Goal: Transaction & Acquisition: Book appointment/travel/reservation

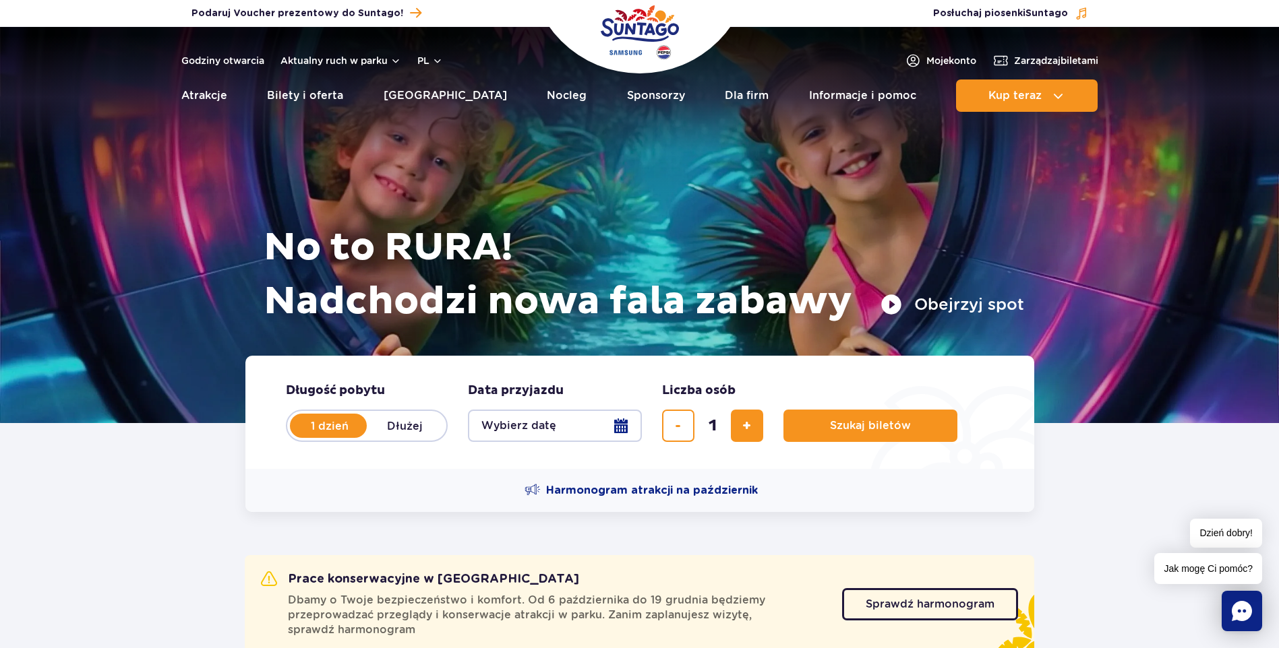
click at [412, 429] on label "Dłużej" at bounding box center [405, 426] width 77 height 28
click at [381, 437] on input "Dłużej" at bounding box center [374, 438] width 15 height 3
radio input "false"
radio input "true"
click at [620, 431] on button "Wybierz datę" at bounding box center [555, 426] width 174 height 32
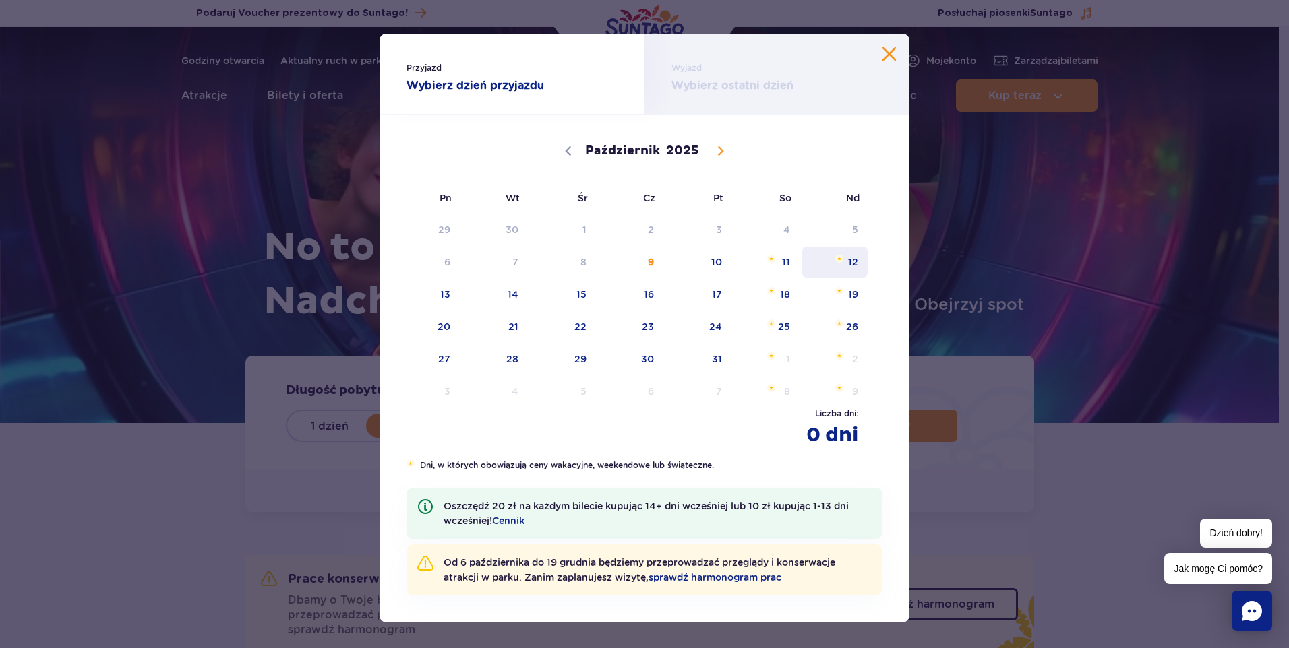
click at [847, 265] on span "12" at bounding box center [835, 262] width 68 height 31
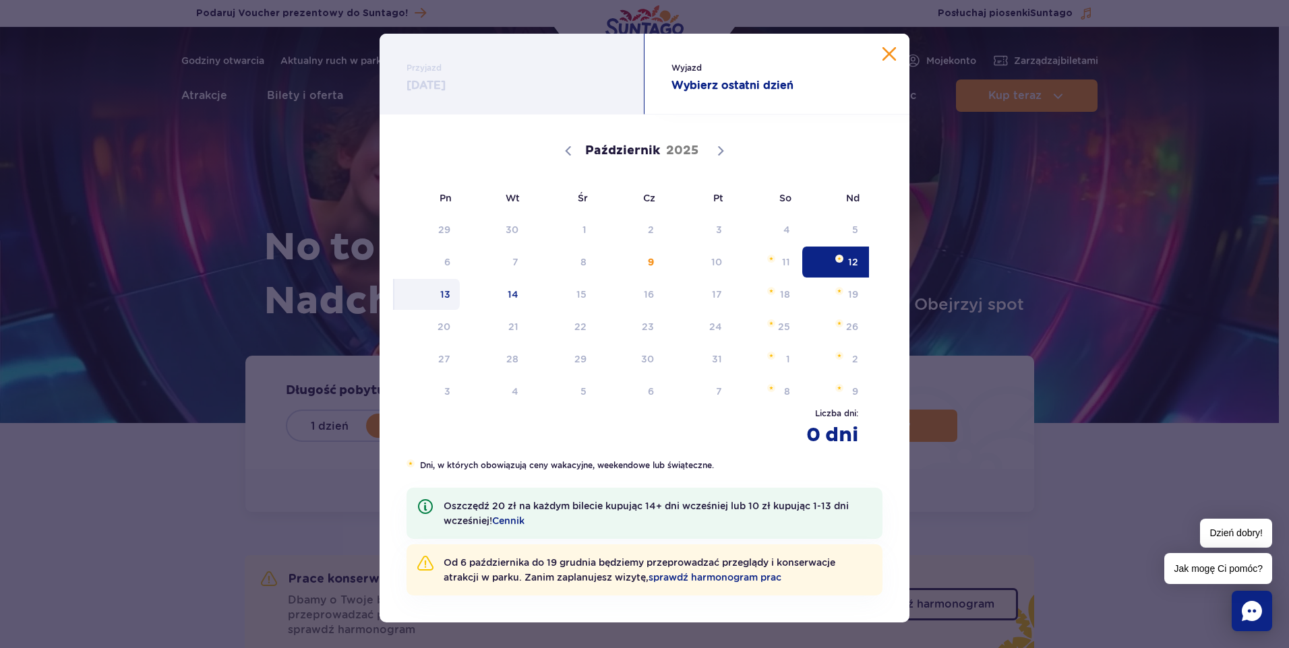
click at [430, 297] on span "13" at bounding box center [427, 294] width 68 height 31
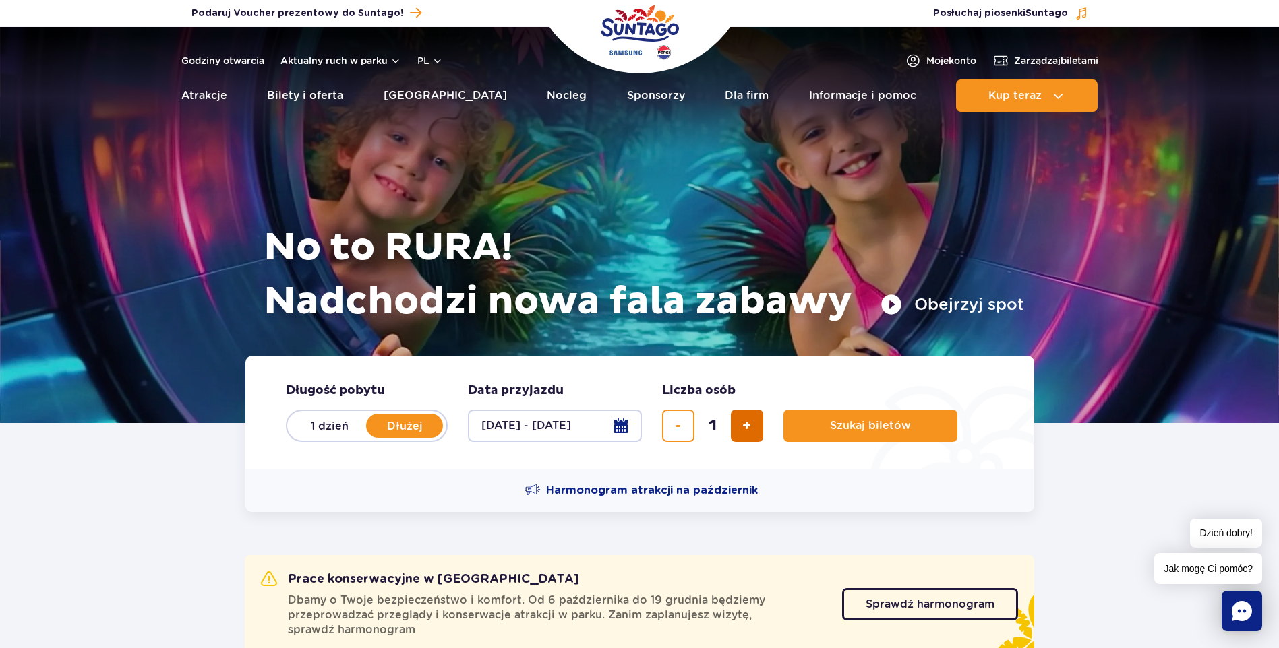
click at [740, 435] on button "dodaj bilet" at bounding box center [747, 426] width 32 height 32
type input "2"
click at [822, 433] on button "Szukaj biletów" at bounding box center [870, 426] width 174 height 32
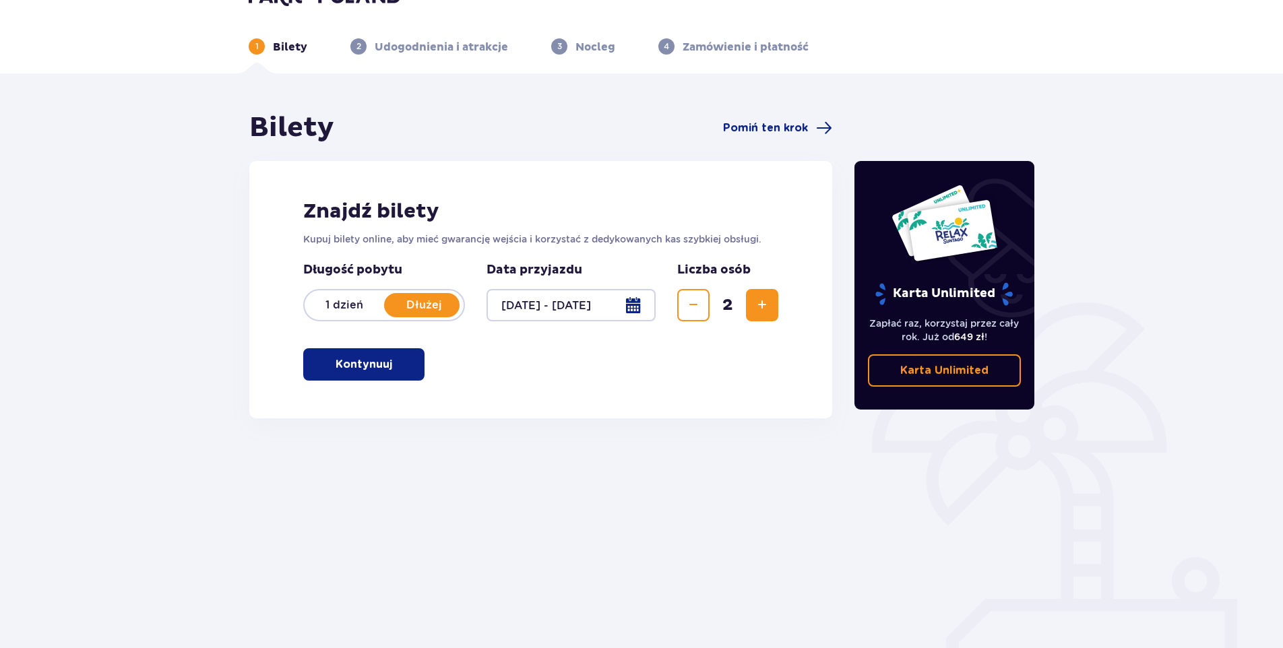
scroll to position [49, 0]
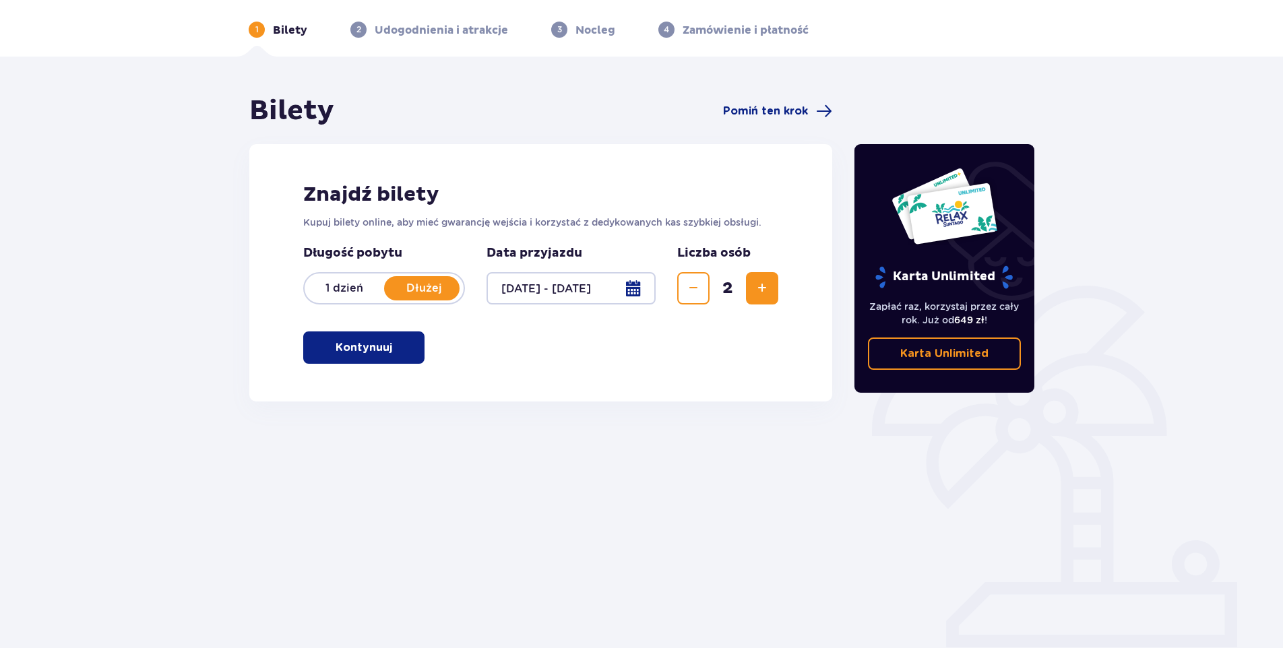
click at [336, 352] on p "Kontynuuj" at bounding box center [364, 347] width 57 height 15
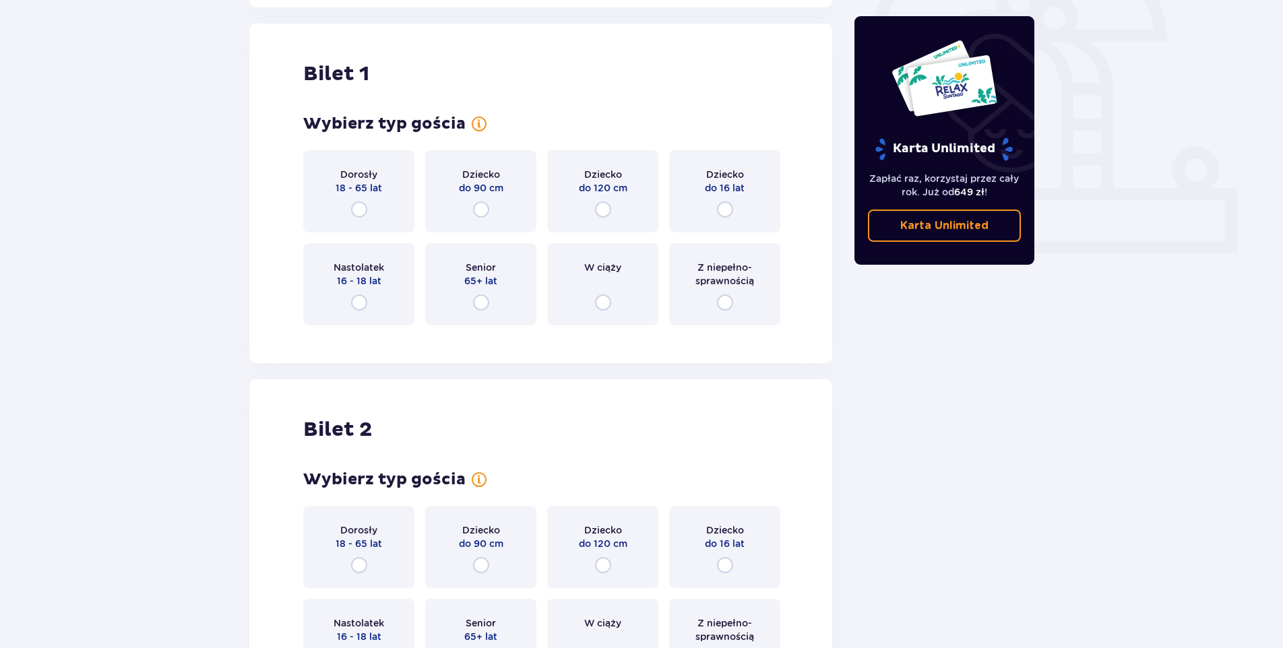
scroll to position [450, 0]
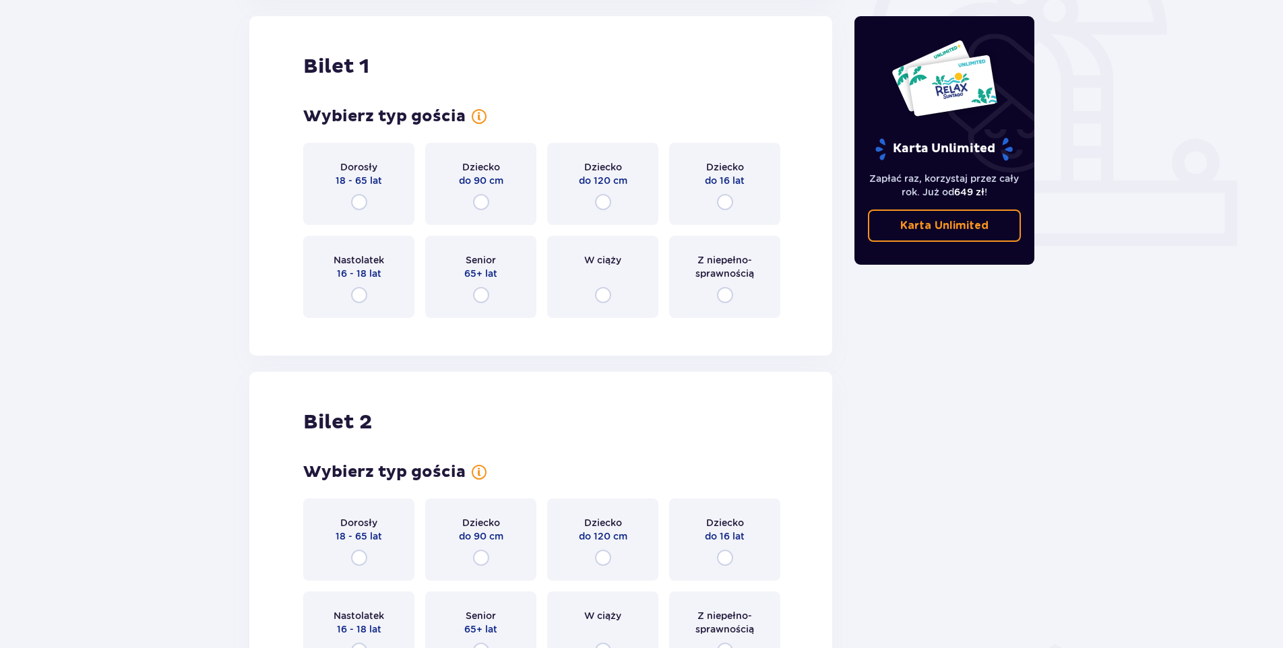
click at [357, 199] on input "radio" at bounding box center [359, 202] width 16 height 16
radio input "true"
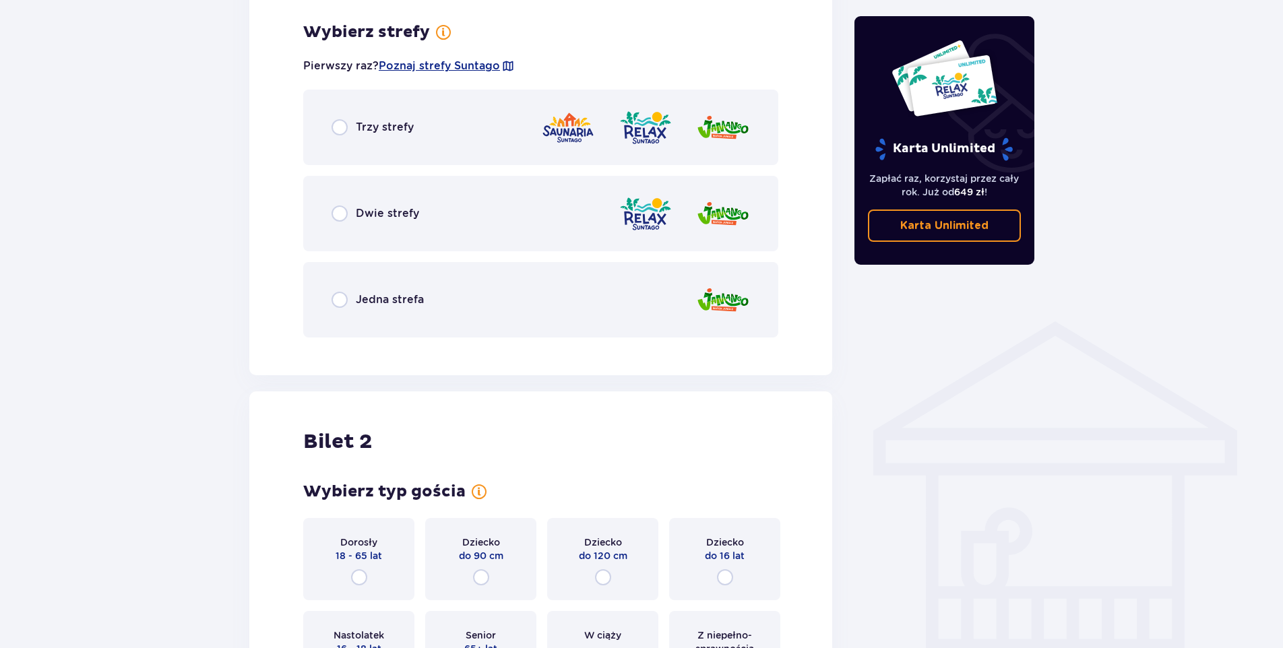
scroll to position [779, 0]
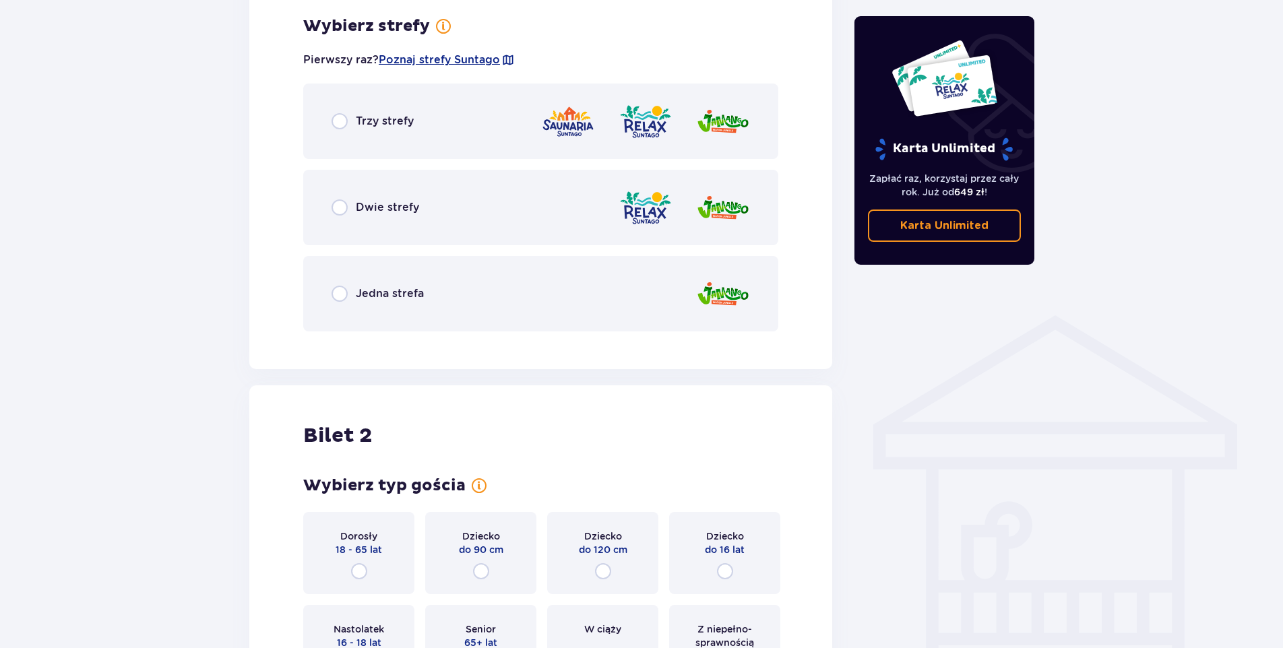
click at [336, 297] on input "radio" at bounding box center [340, 294] width 16 height 16
radio input "true"
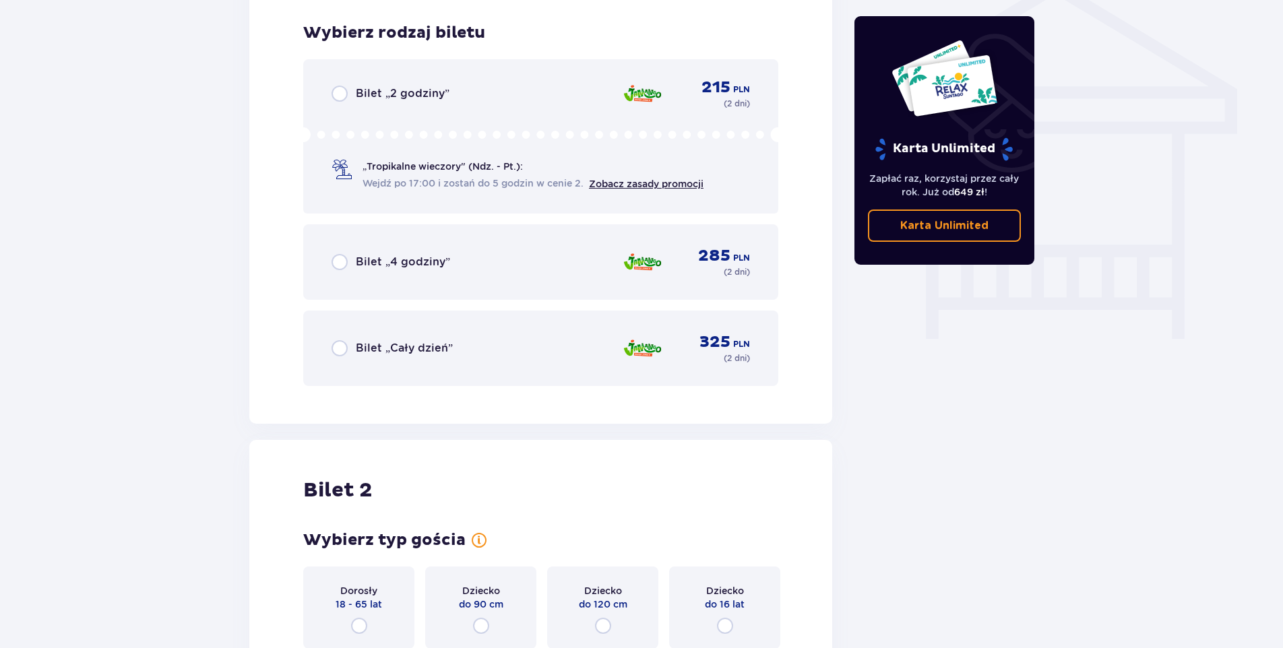
scroll to position [1122, 0]
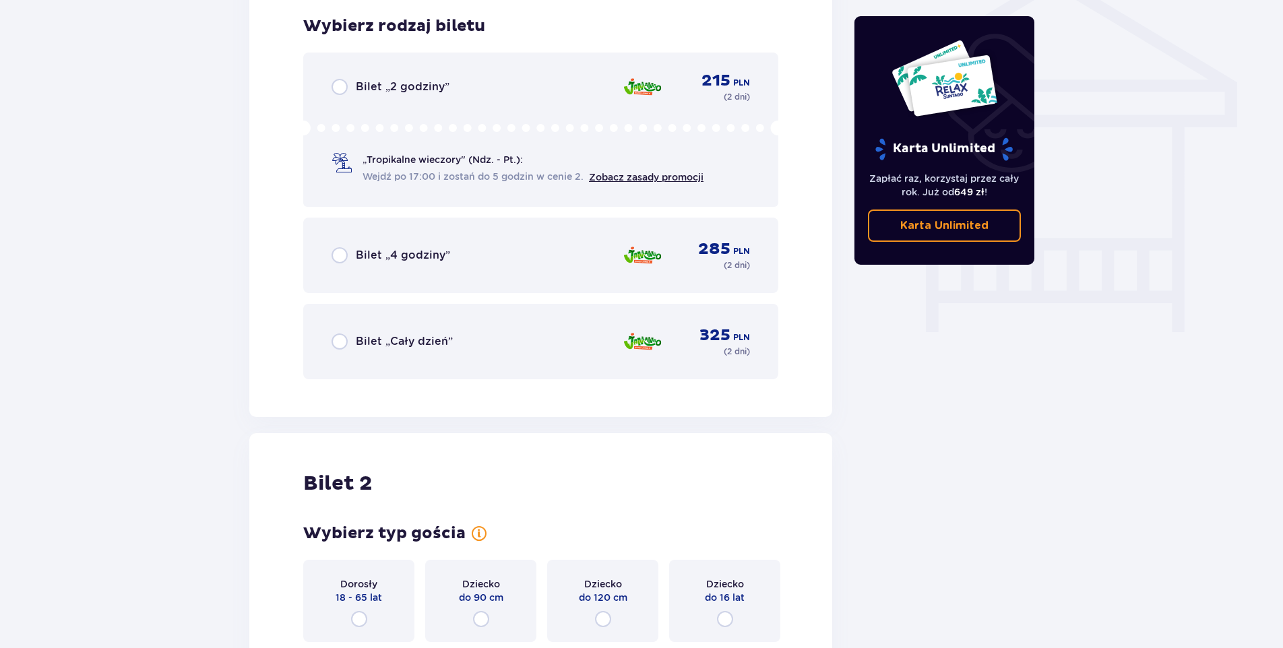
click at [340, 341] on input "radio" at bounding box center [340, 342] width 16 height 16
radio input "true"
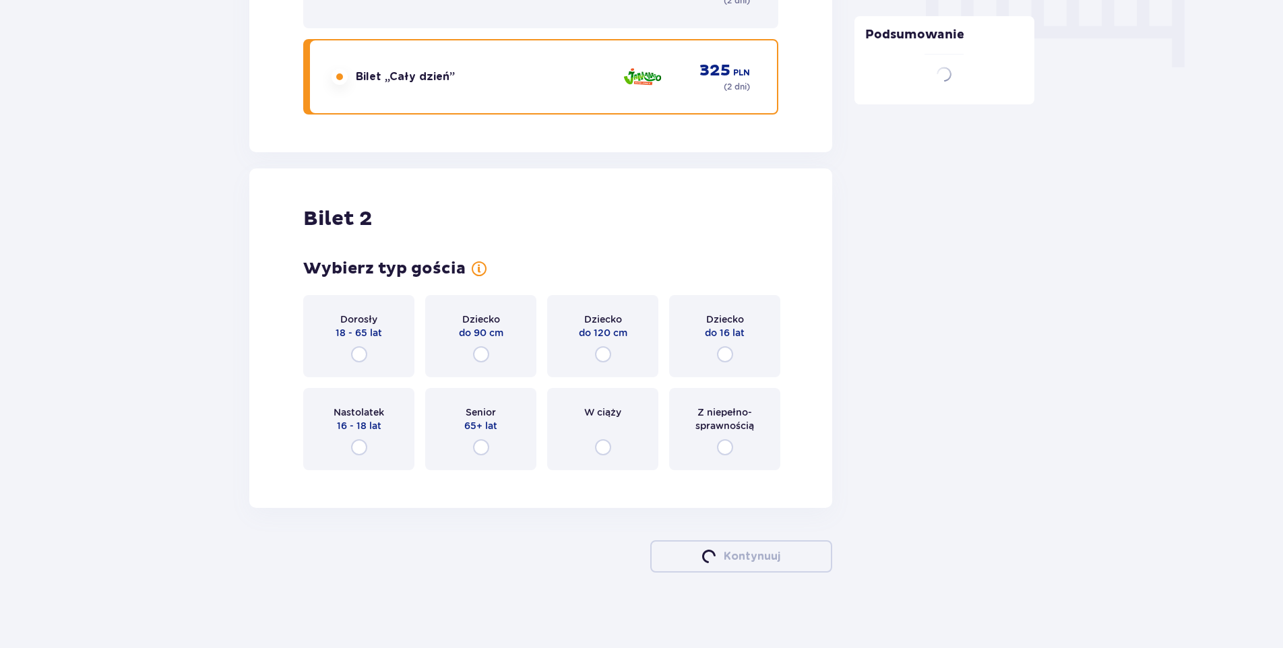
scroll to position [1392, 0]
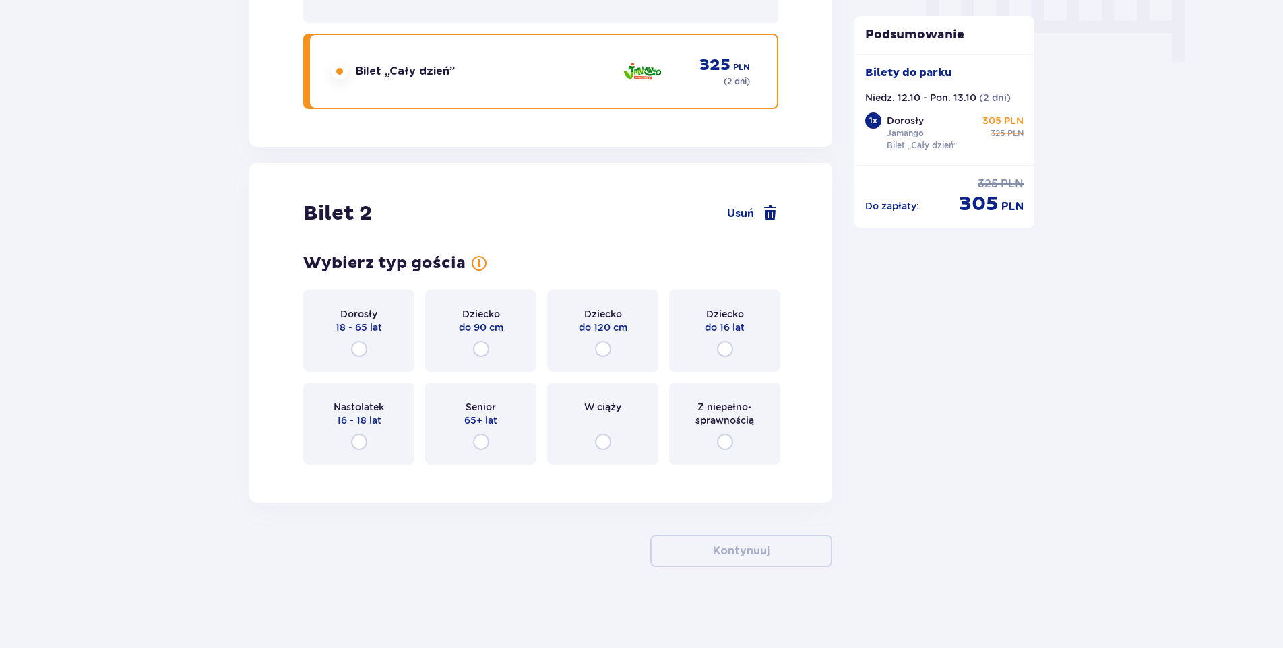
click at [721, 353] on input "radio" at bounding box center [725, 349] width 16 height 16
radio input "true"
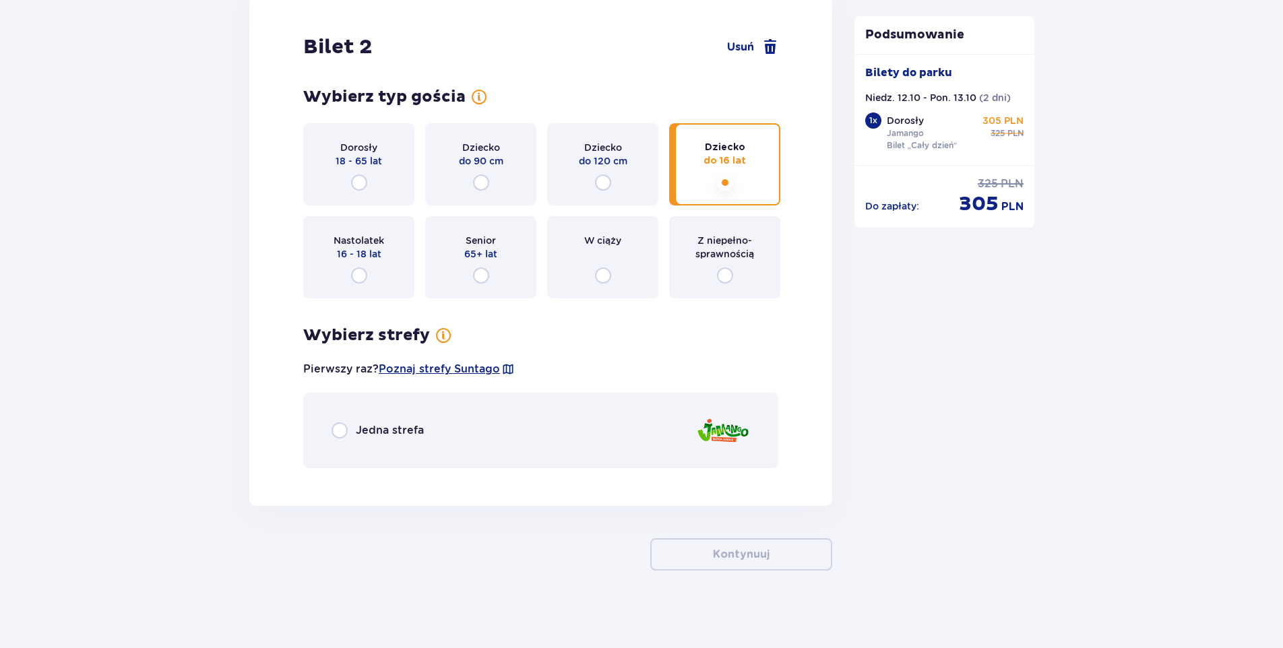
scroll to position [1562, 0]
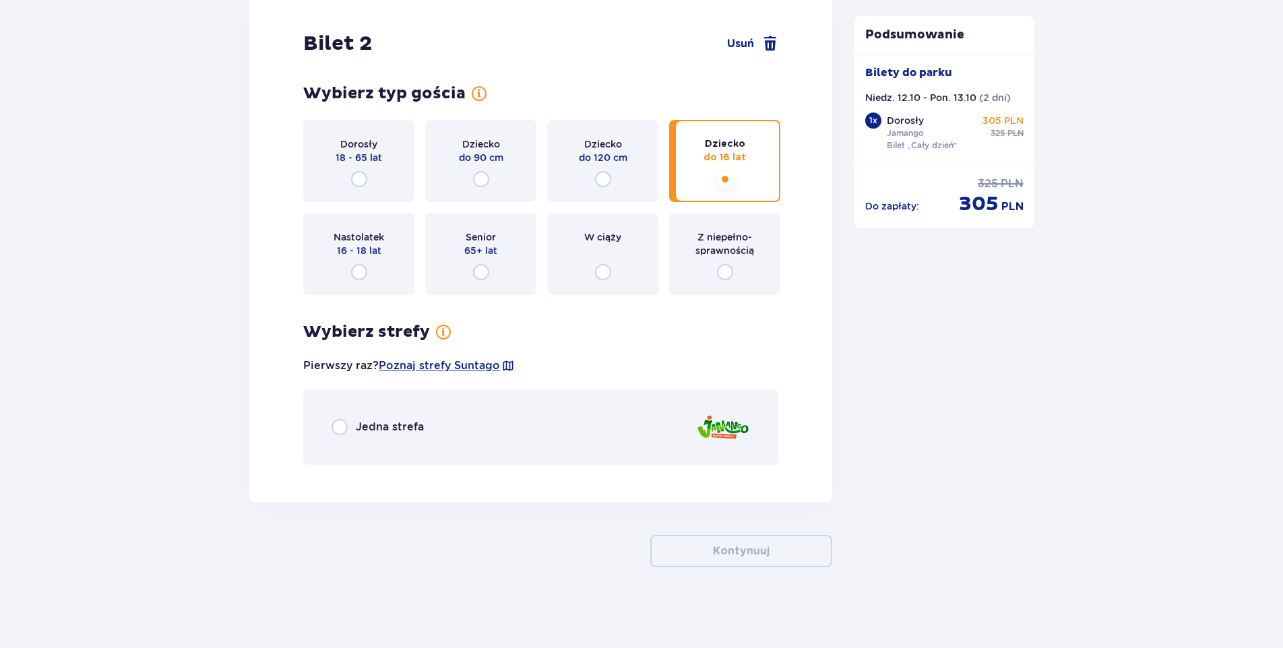
click at [340, 425] on input "radio" at bounding box center [340, 427] width 16 height 16
radio input "true"
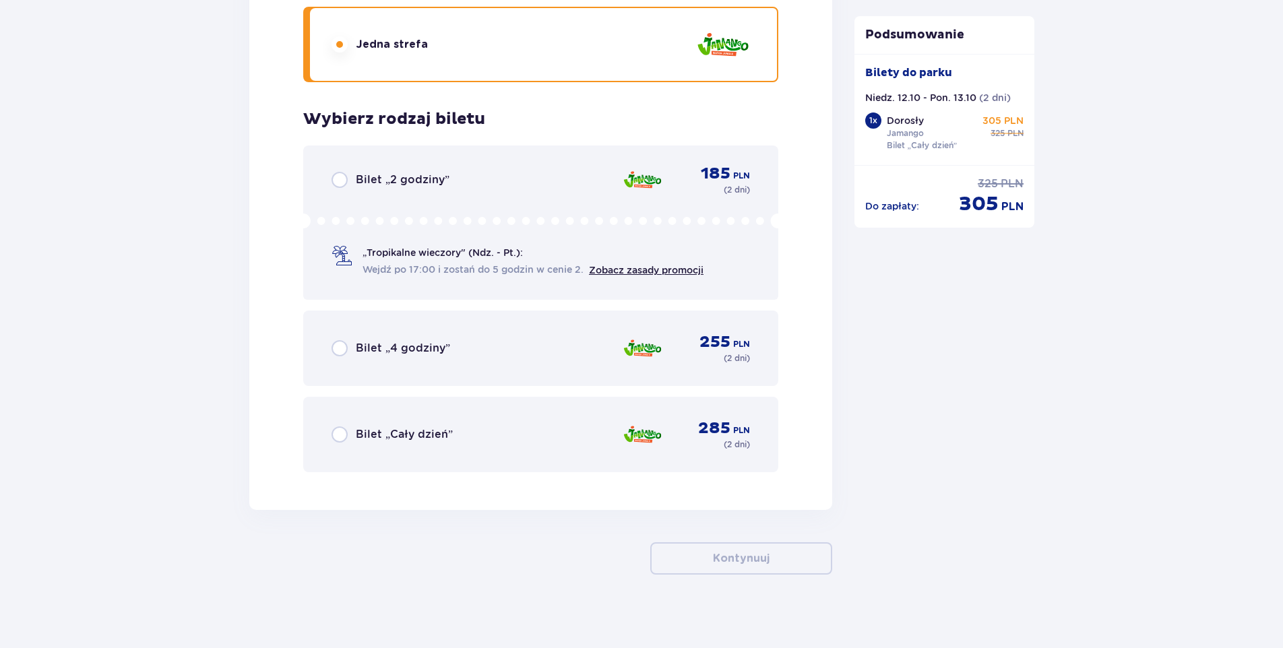
scroll to position [1952, 0]
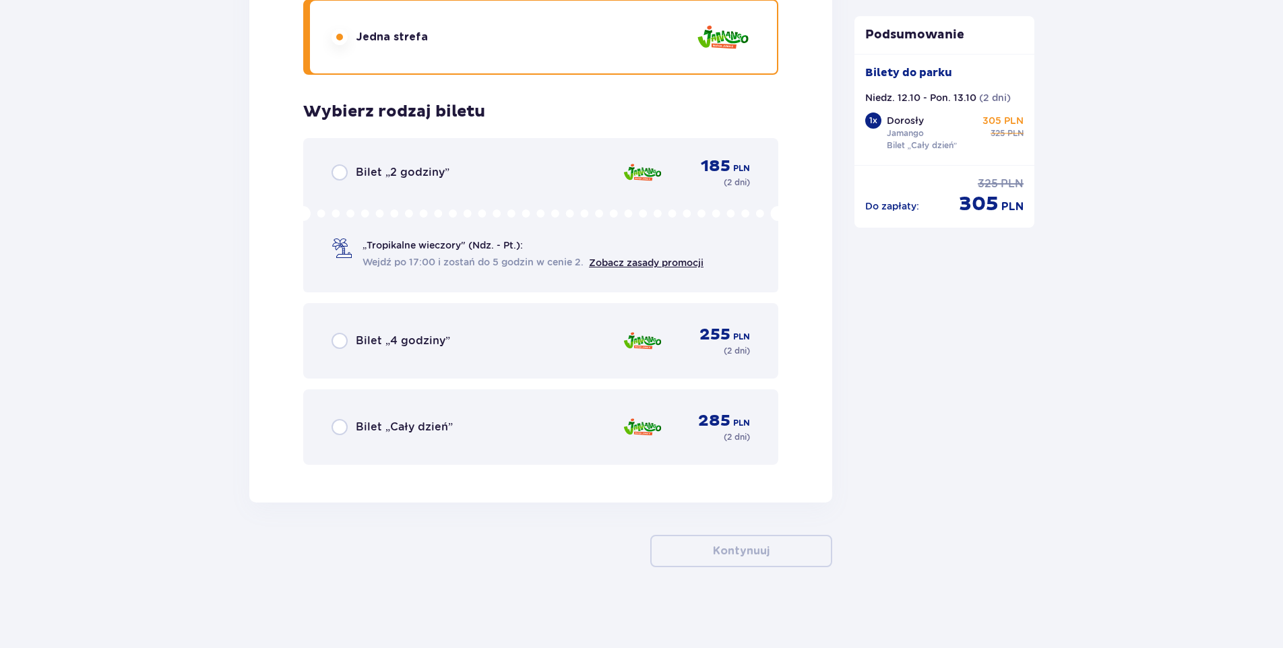
click at [338, 429] on input "radio" at bounding box center [340, 427] width 16 height 16
radio input "true"
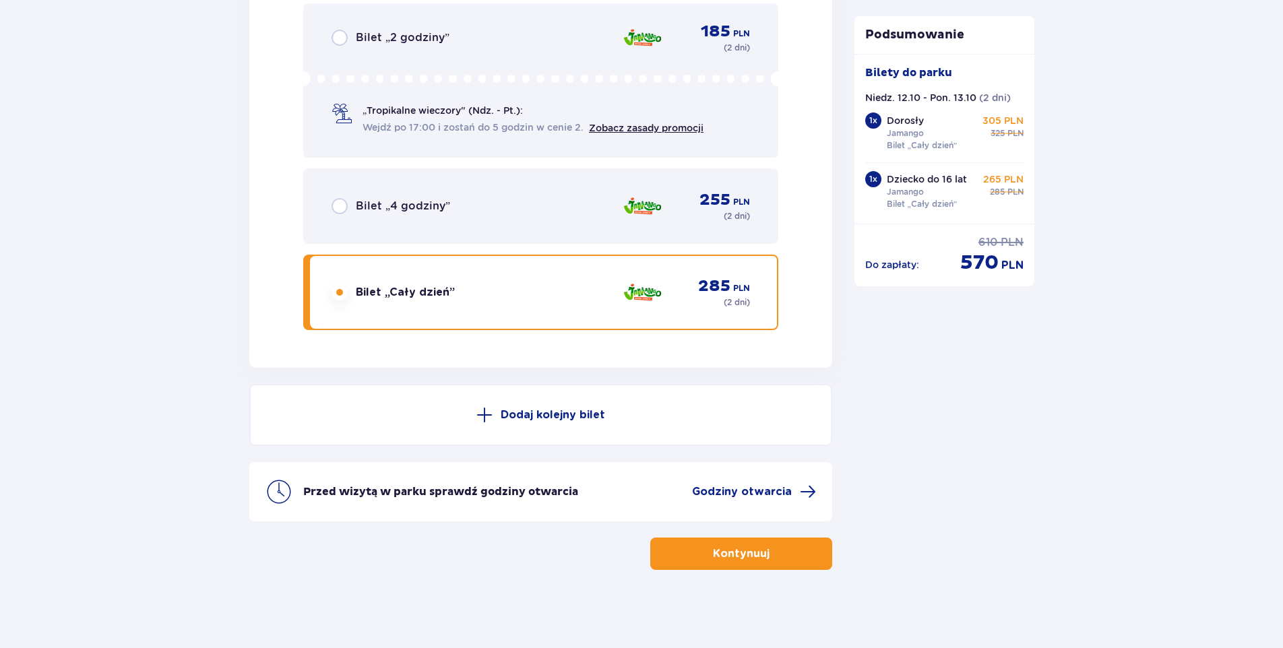
scroll to position [2089, 0]
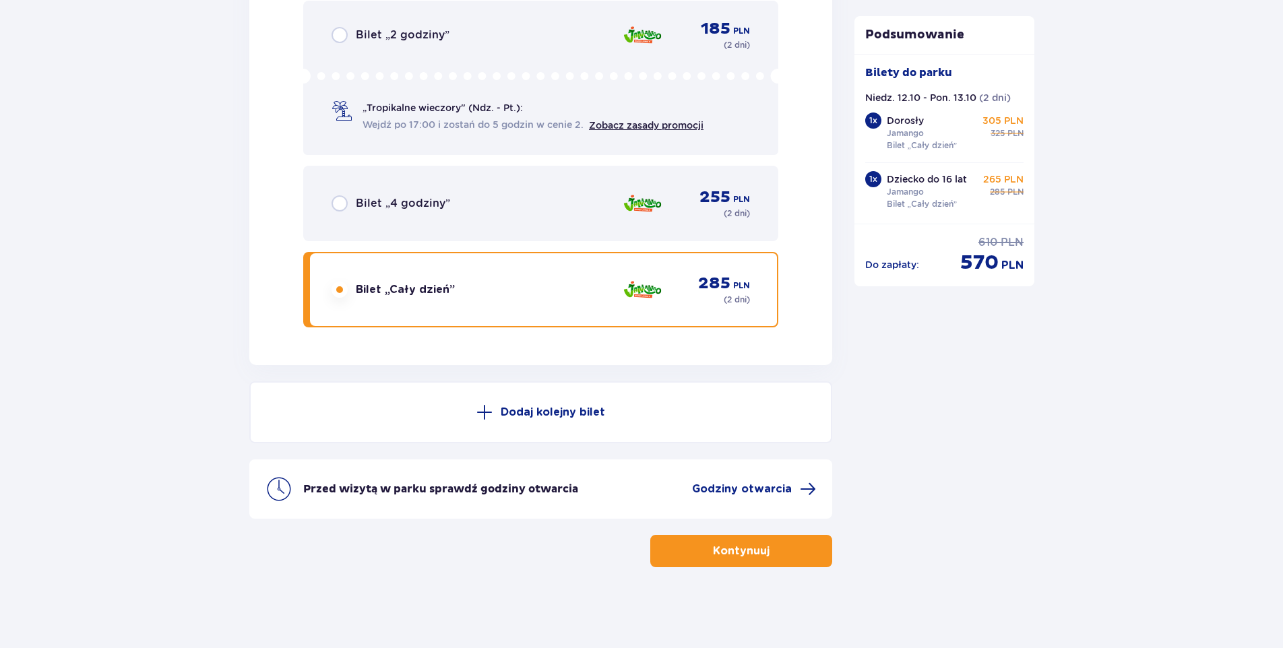
click at [692, 549] on button "Kontynuuj" at bounding box center [741, 551] width 182 height 32
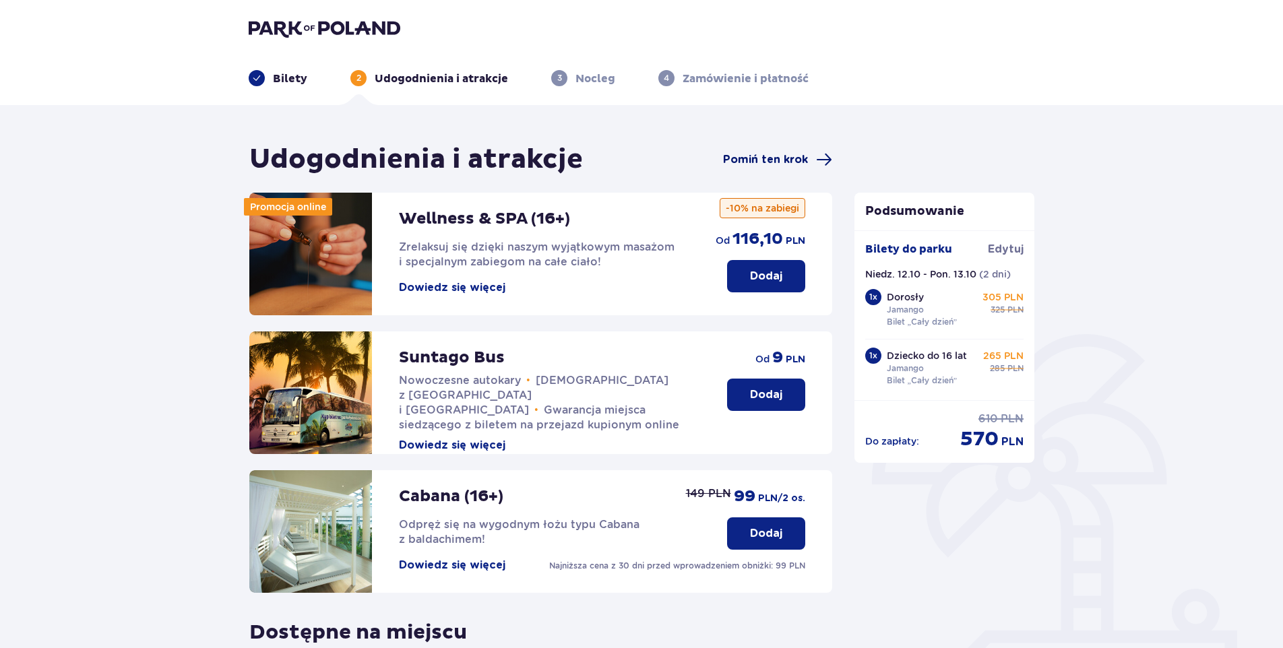
click at [794, 156] on span "Pomiń ten krok" at bounding box center [765, 159] width 85 height 15
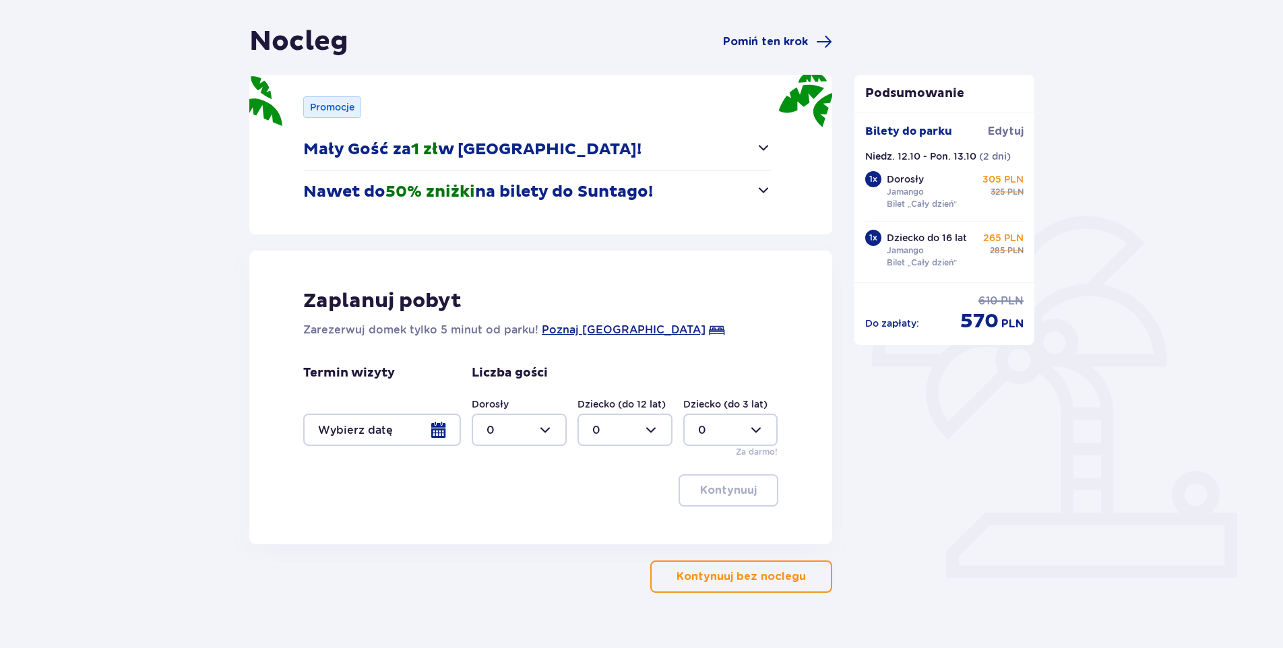
scroll to position [135, 0]
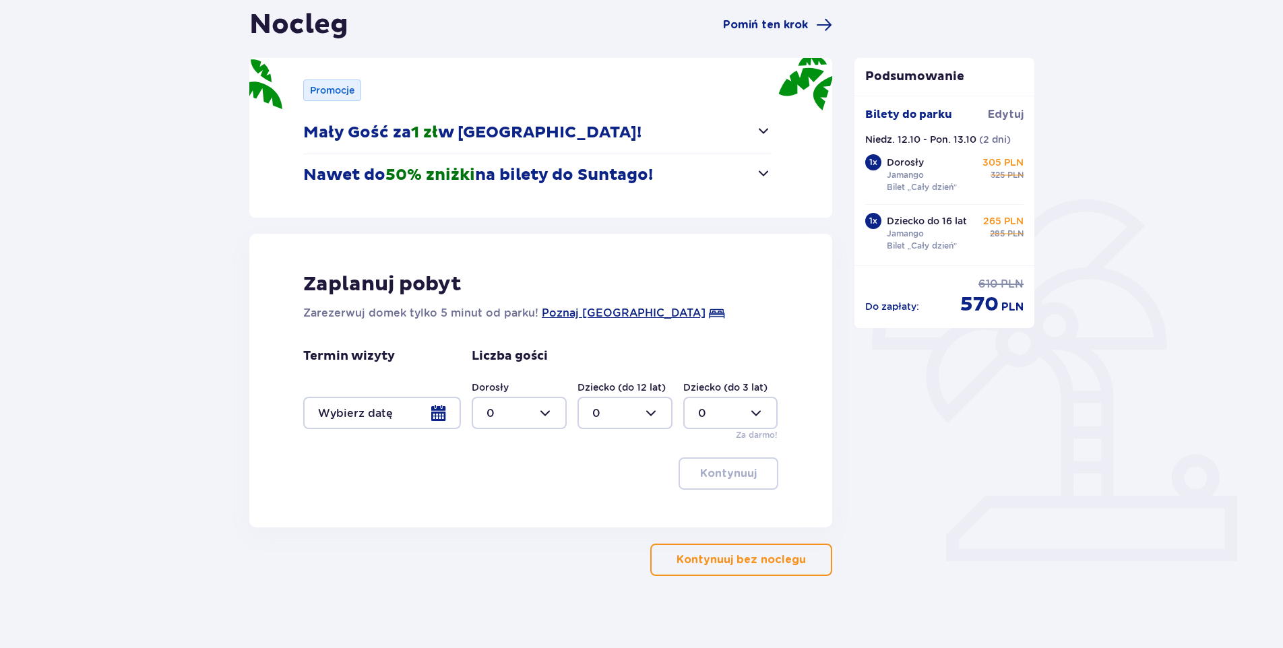
click at [539, 417] on div at bounding box center [519, 413] width 95 height 32
click at [514, 477] on div "1" at bounding box center [519, 482] width 65 height 15
type input "1"
click at [653, 416] on div at bounding box center [625, 413] width 95 height 32
click at [609, 482] on div "1" at bounding box center [624, 482] width 65 height 15
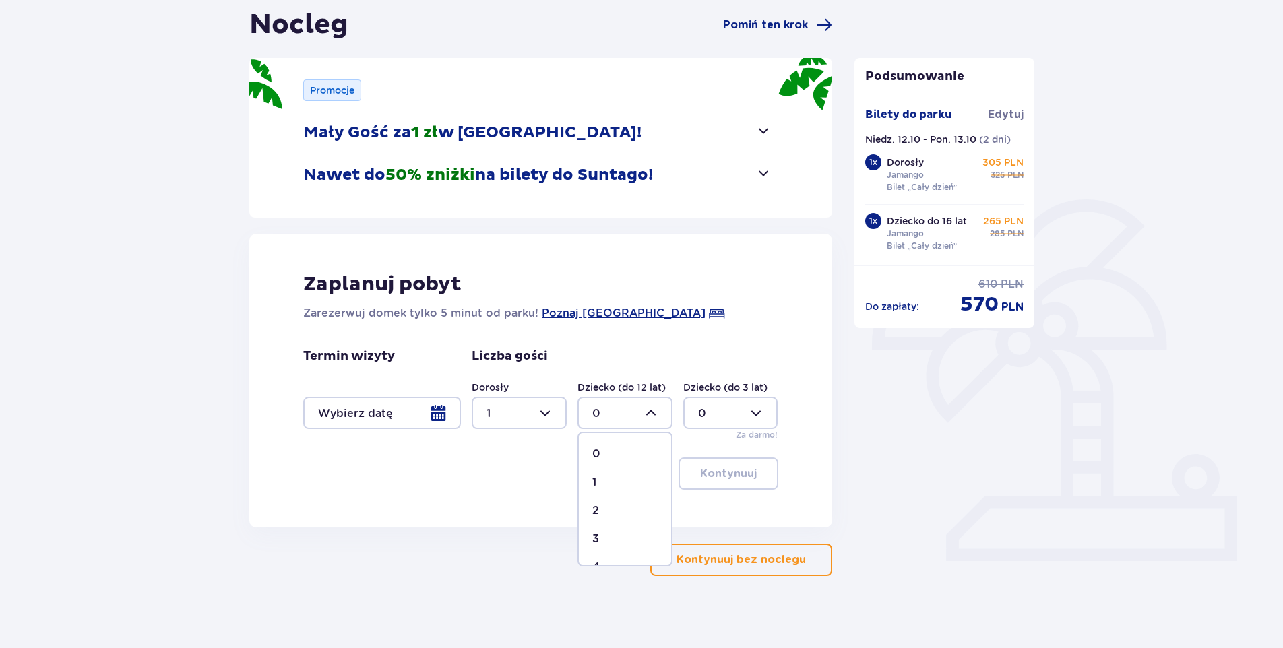
type input "1"
click at [437, 410] on div at bounding box center [382, 413] width 158 height 32
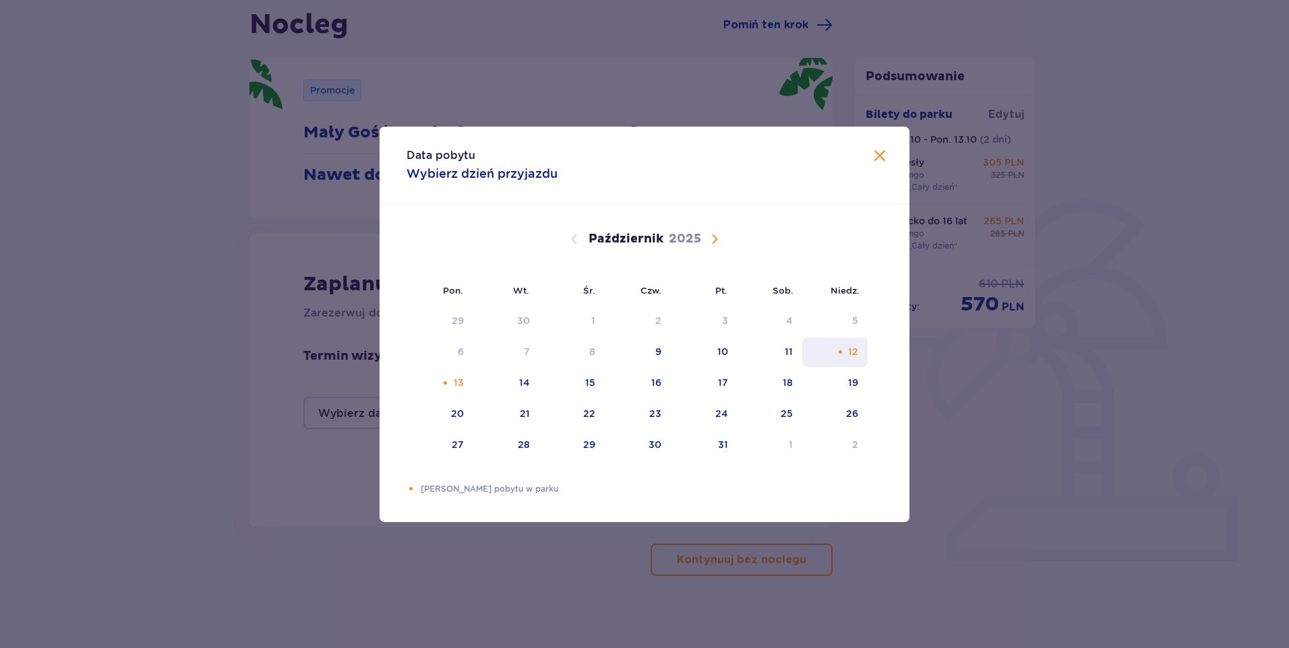
click at [833, 354] on div "12" at bounding box center [834, 353] width 65 height 30
click at [441, 386] on div "Pomarańczowa kropka" at bounding box center [445, 383] width 9 height 9
type input "[DATE] - [DATE]"
type input "0"
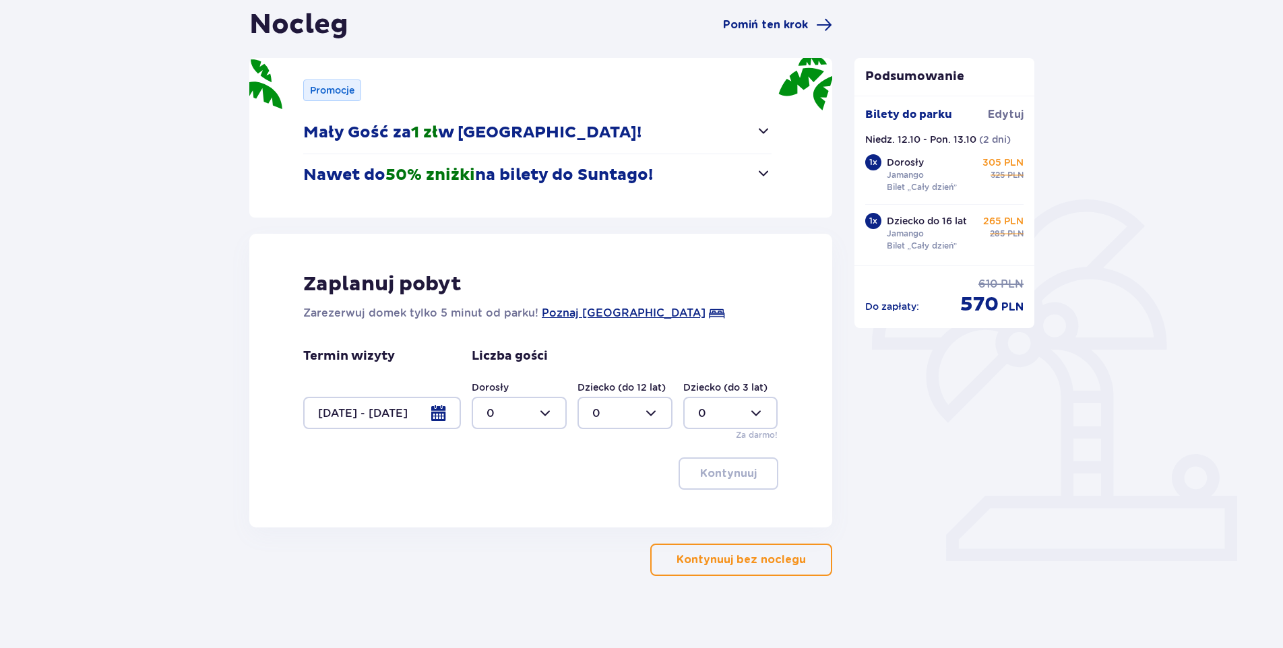
click at [665, 556] on button "Kontynuuj bez noclegu" at bounding box center [741, 560] width 182 height 32
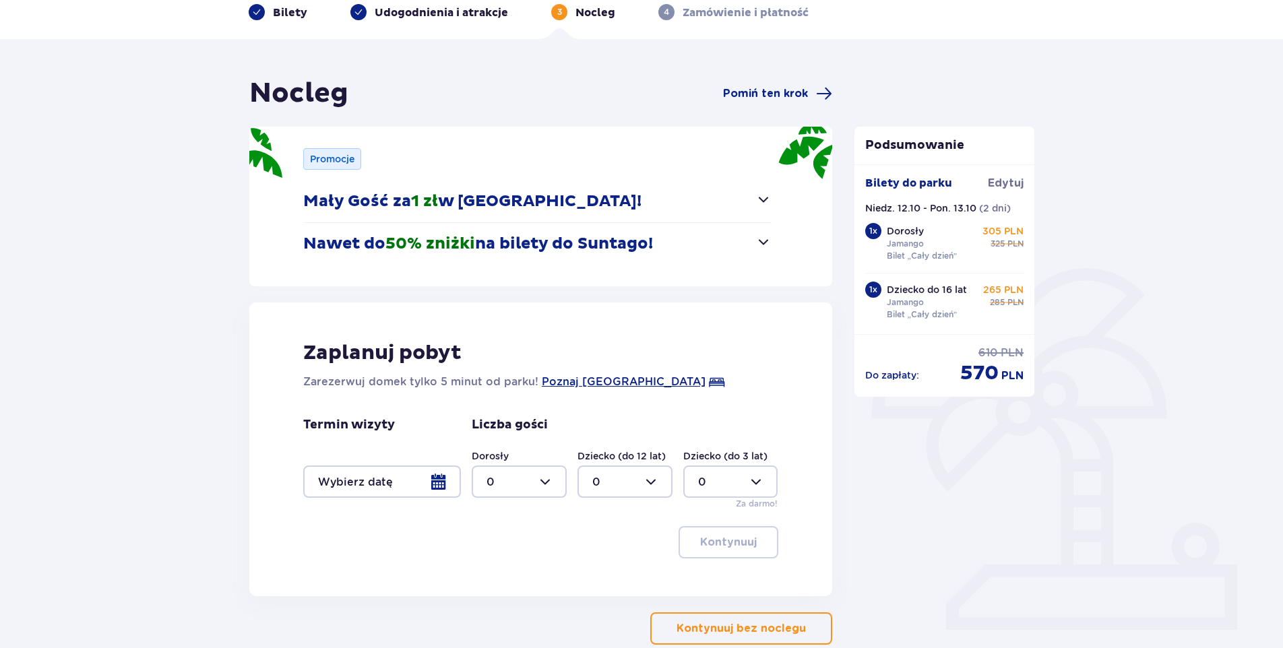
scroll to position [135, 0]
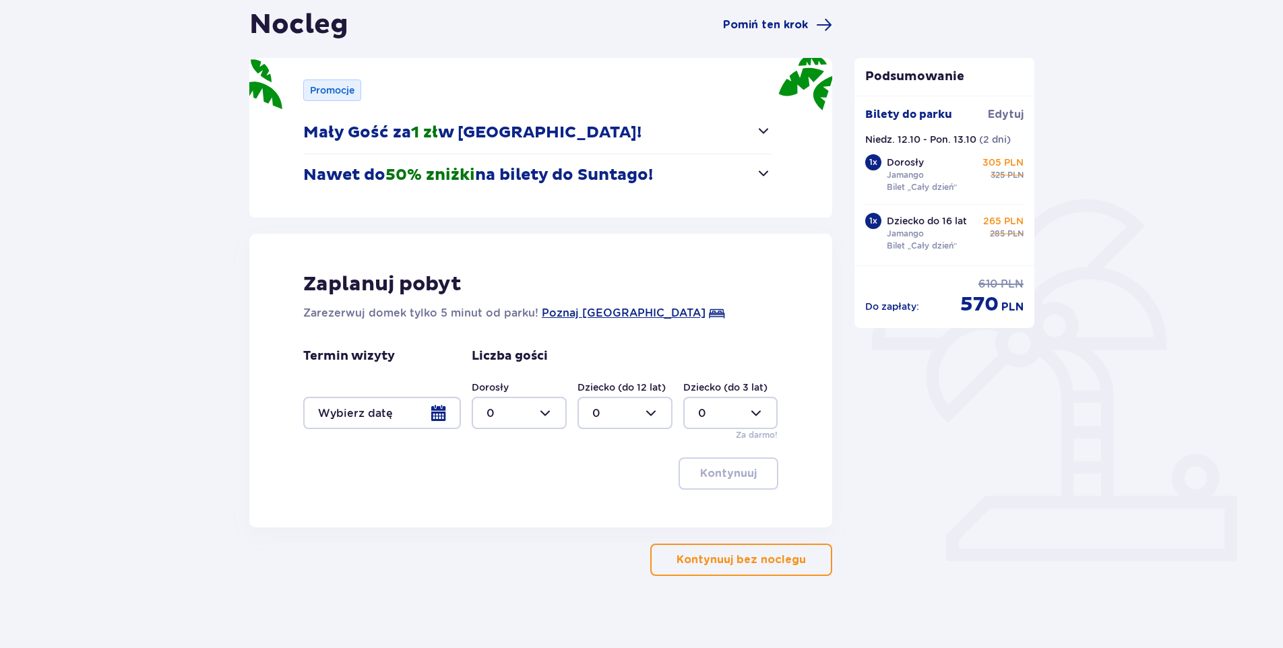
click at [545, 418] on div at bounding box center [519, 413] width 95 height 32
click at [501, 475] on div "1" at bounding box center [519, 482] width 65 height 15
type input "1"
click at [652, 419] on div at bounding box center [625, 413] width 95 height 32
click at [610, 482] on div "1" at bounding box center [624, 482] width 65 height 15
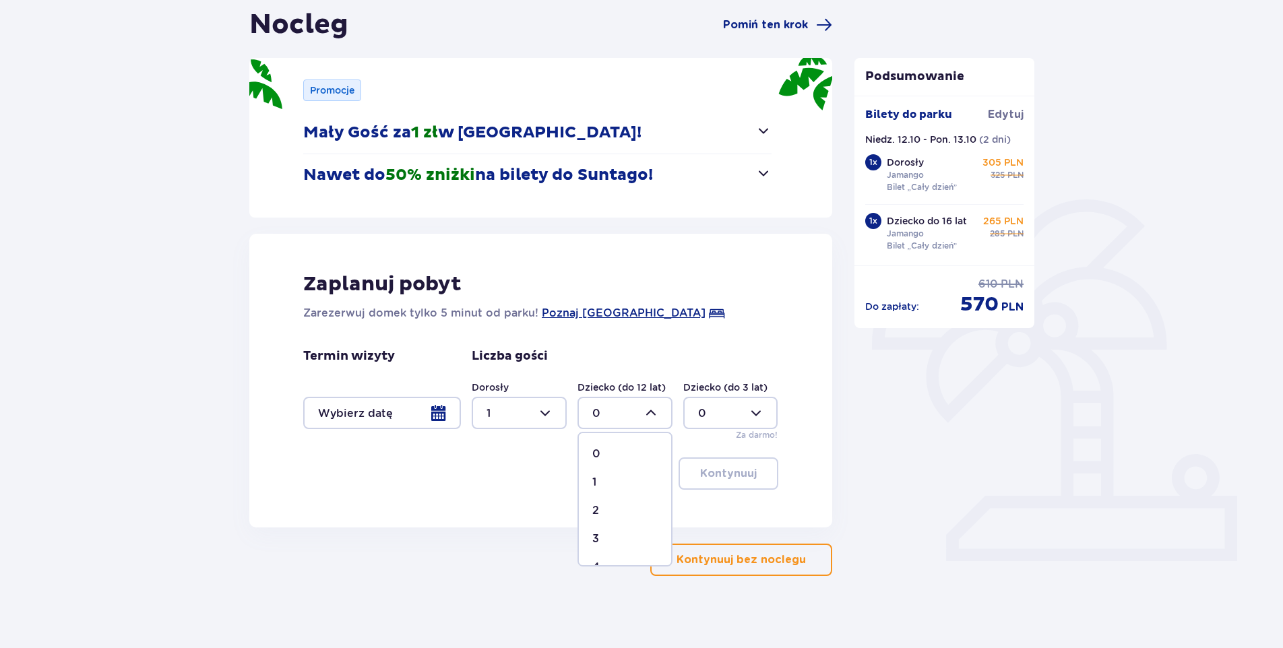
type input "1"
click at [446, 415] on div at bounding box center [382, 413] width 158 height 32
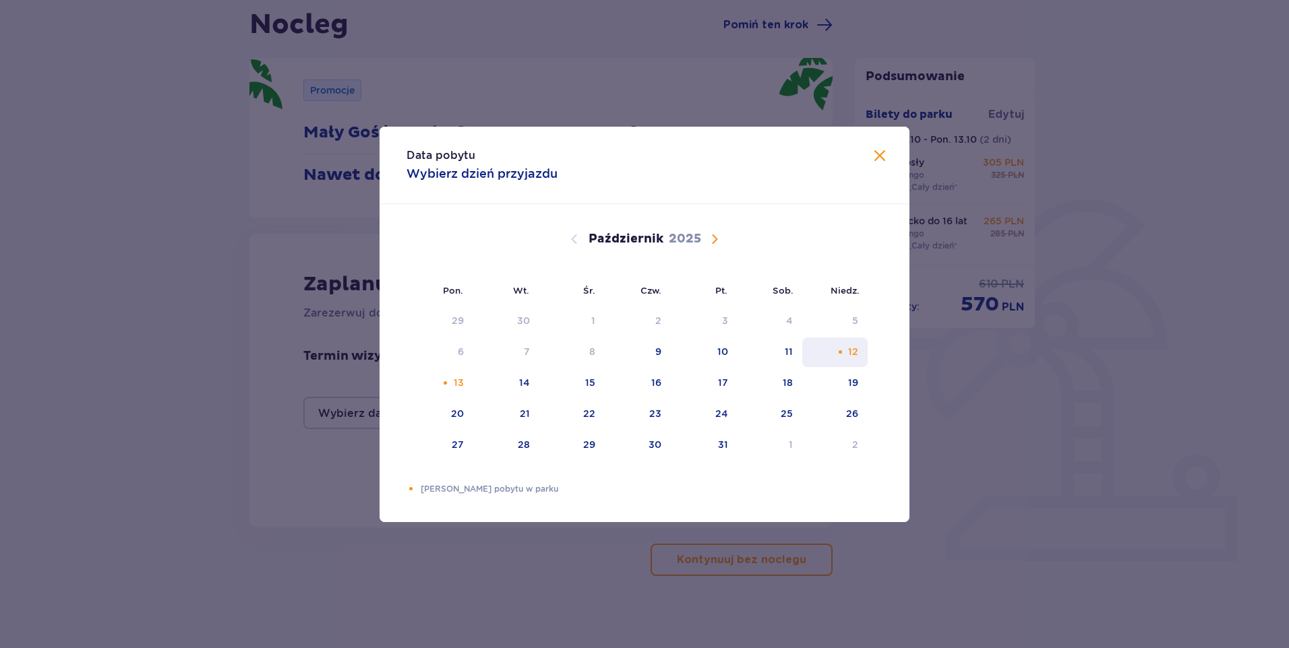
click at [842, 355] on div "Pomarańczowa kropka" at bounding box center [840, 352] width 9 height 9
click at [448, 380] on div "Pomarańczowa kropka" at bounding box center [445, 383] width 9 height 9
type input "[DATE] - [DATE]"
type input "0"
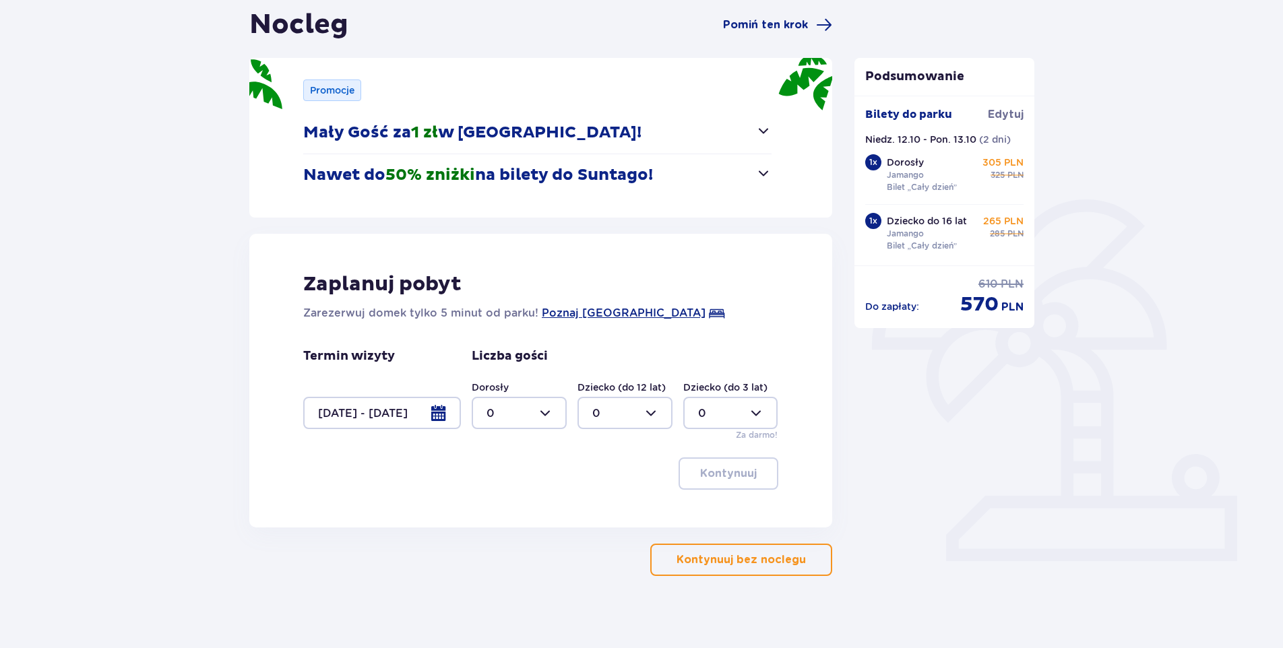
click at [549, 405] on div at bounding box center [519, 413] width 95 height 32
click at [489, 482] on p "1" at bounding box center [489, 482] width 4 height 15
type input "1"
click at [658, 412] on div at bounding box center [625, 413] width 95 height 32
click at [609, 486] on div "1" at bounding box center [624, 482] width 65 height 15
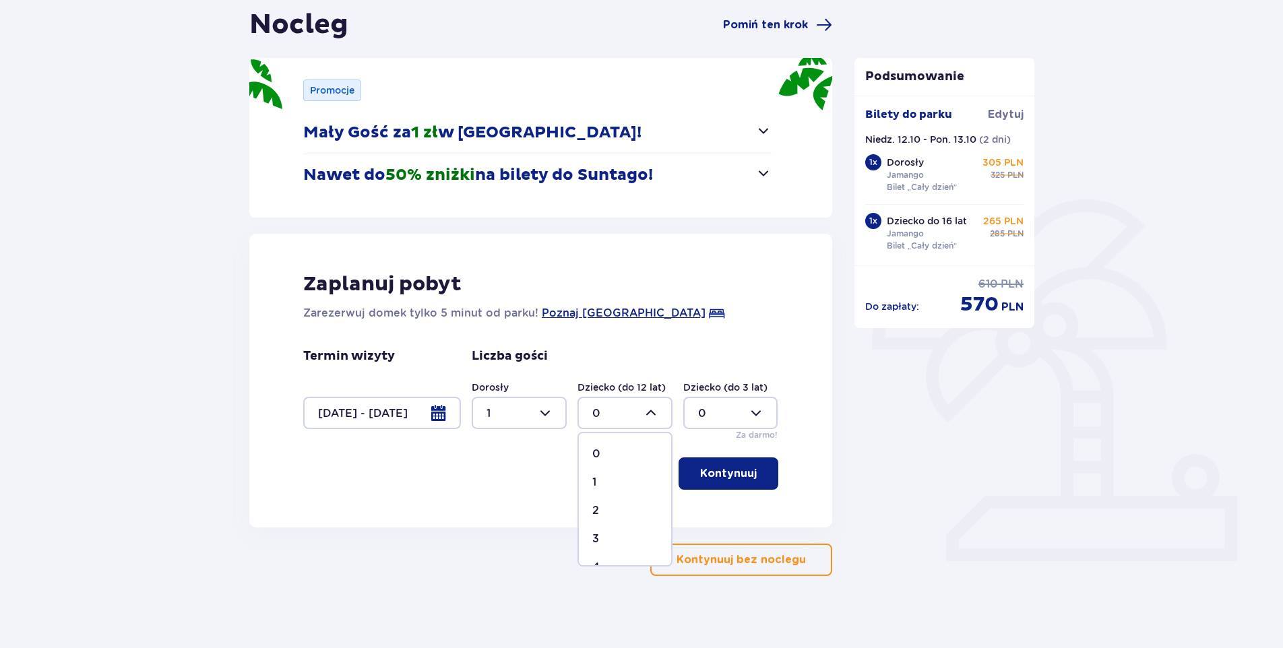
type input "1"
click at [714, 468] on p "Kontynuuj" at bounding box center [728, 473] width 57 height 15
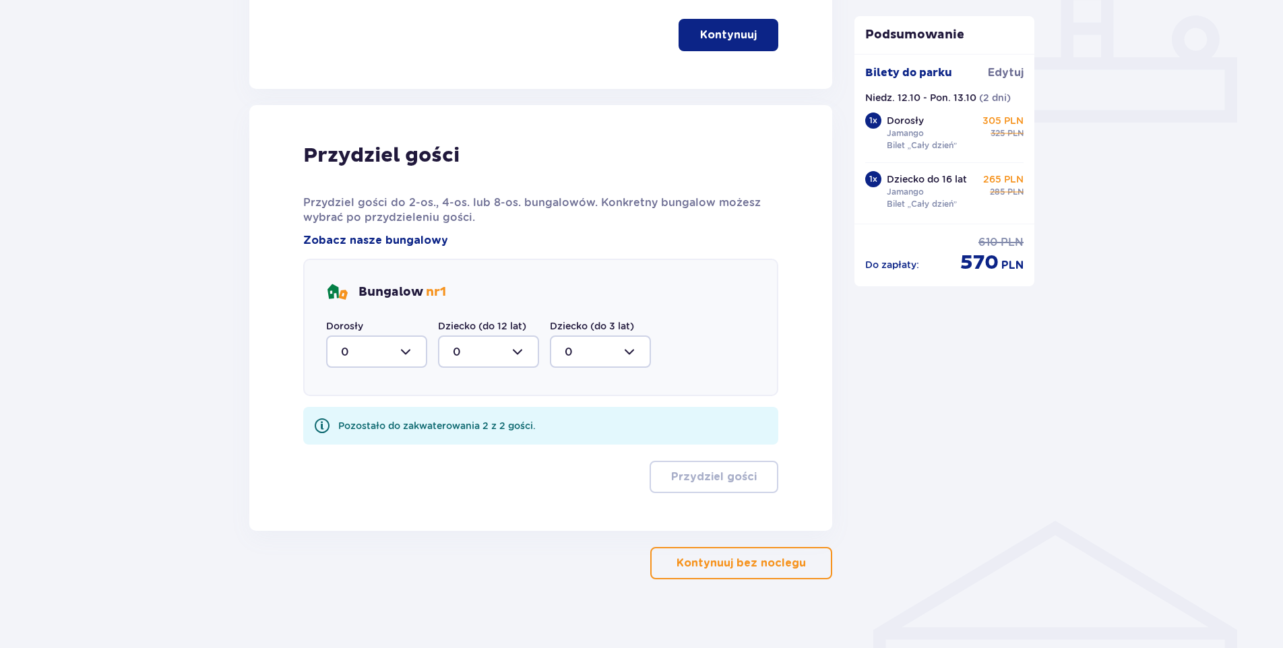
scroll to position [586, 0]
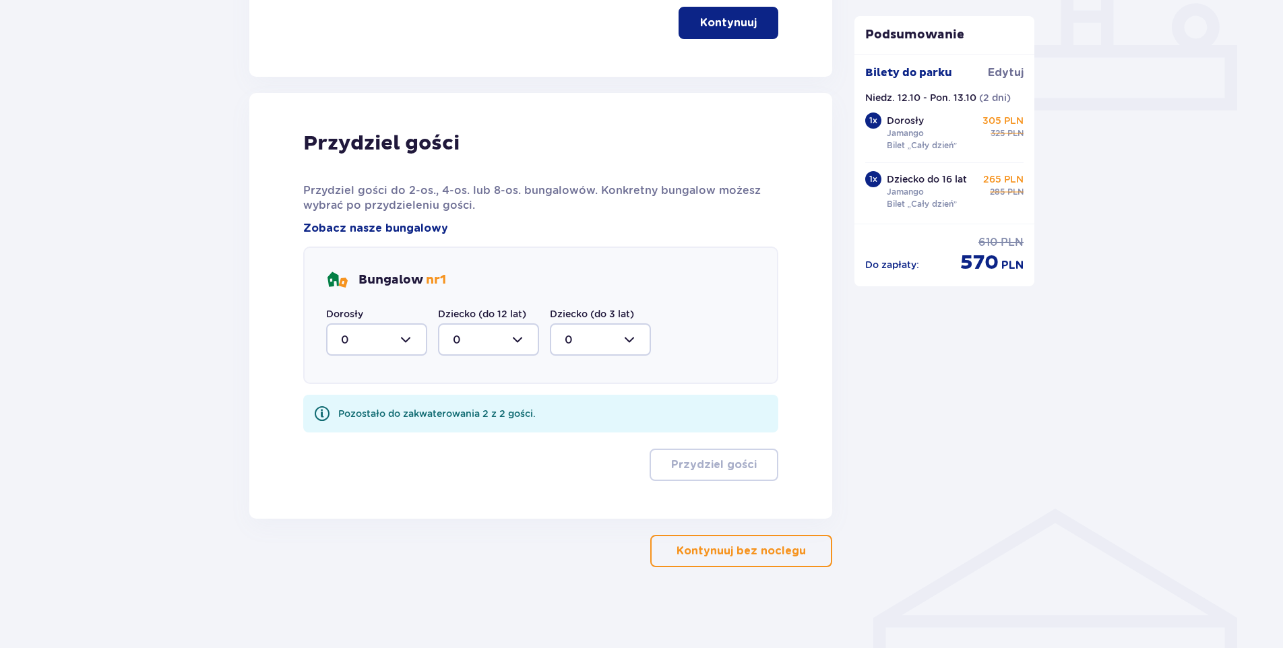
click at [409, 338] on div at bounding box center [376, 340] width 101 height 32
click at [372, 407] on div "1" at bounding box center [376, 409] width 71 height 15
type input "1"
click at [527, 337] on div at bounding box center [488, 340] width 101 height 32
click at [491, 405] on div "1" at bounding box center [488, 409] width 71 height 15
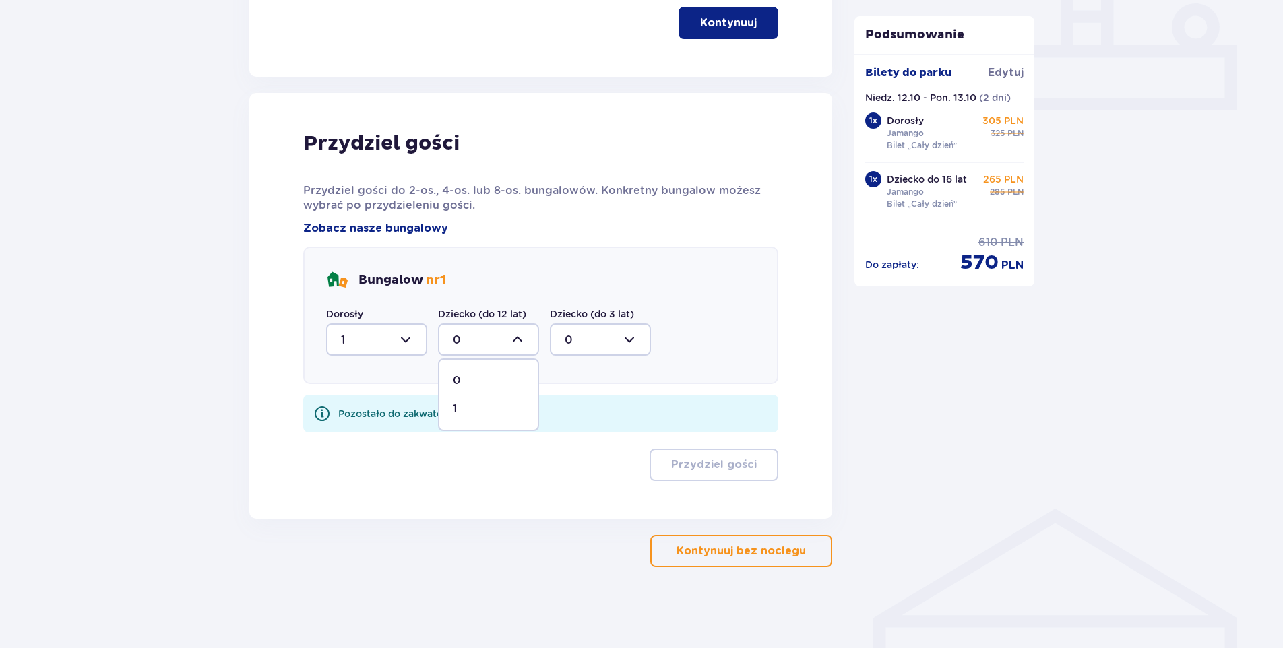
type input "1"
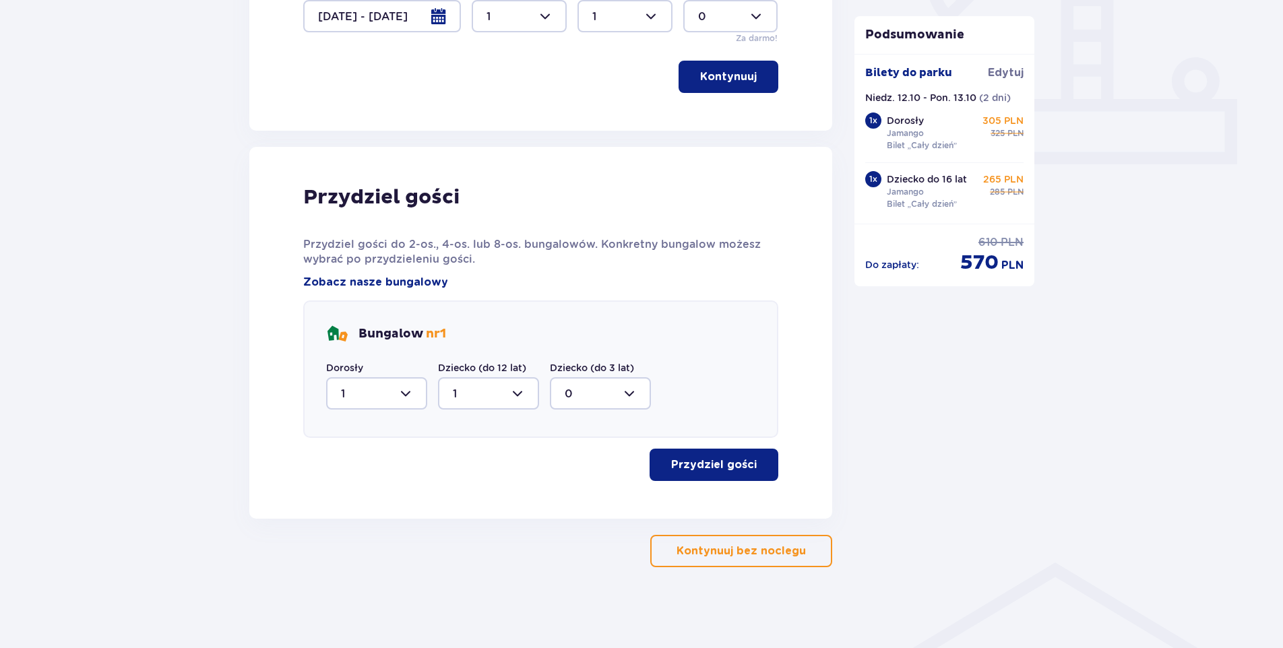
scroll to position [532, 0]
click at [679, 465] on p "Przydziel gości" at bounding box center [714, 465] width 86 height 15
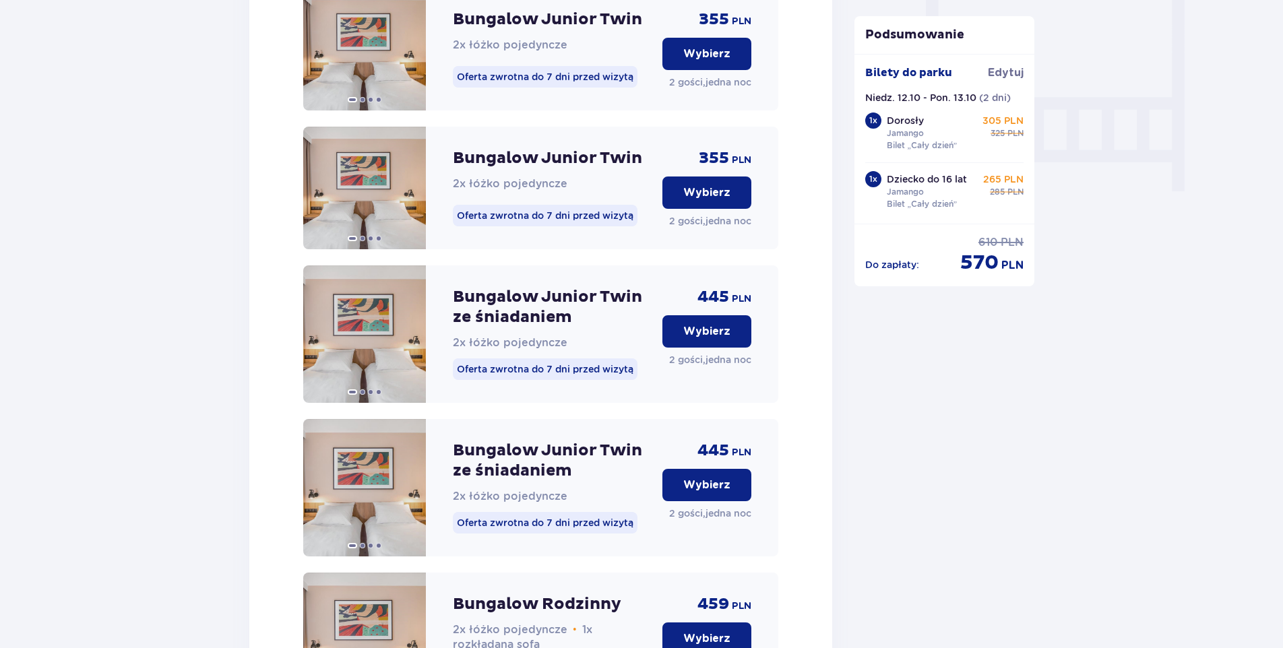
scroll to position [1186, 0]
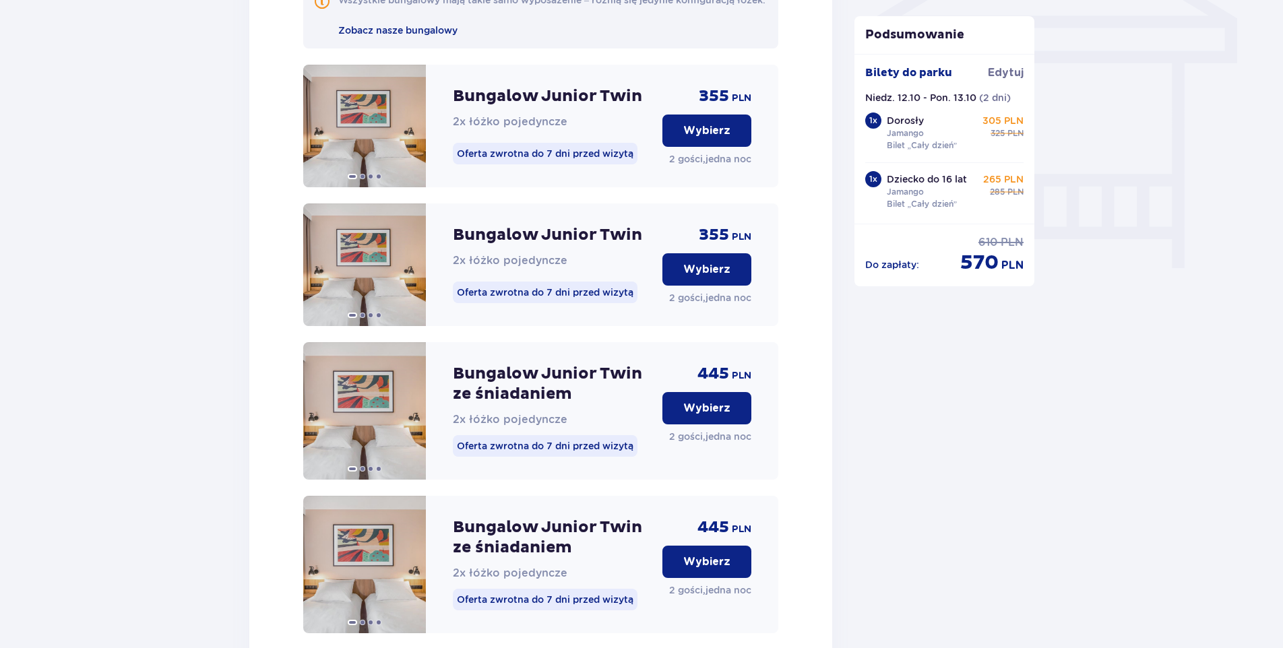
click at [698, 416] on p "Wybierz" at bounding box center [706, 408] width 47 height 15
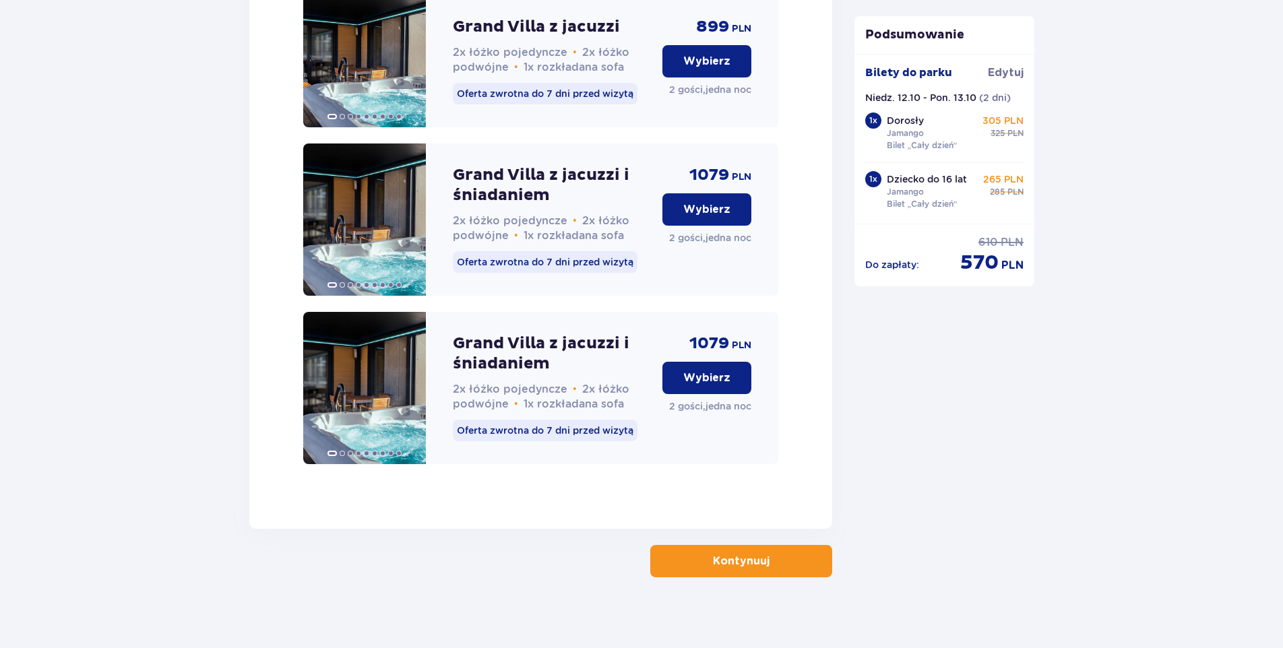
scroll to position [3279, 0]
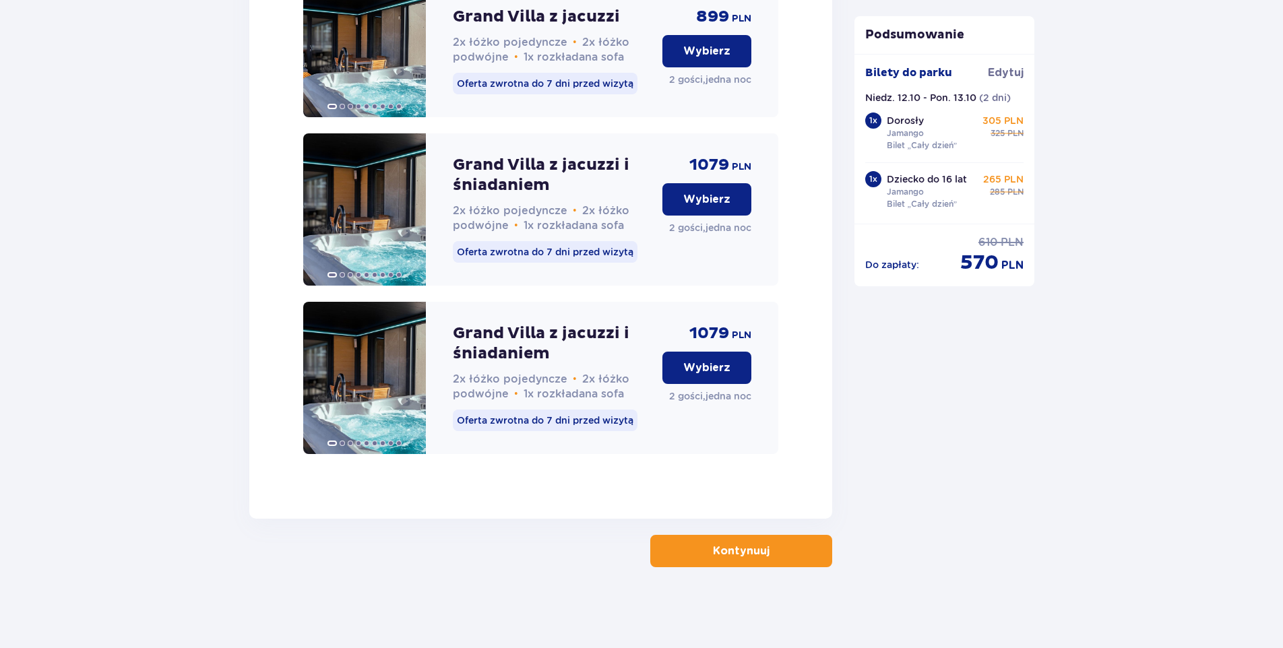
click at [705, 565] on button "Kontynuuj" at bounding box center [741, 551] width 182 height 32
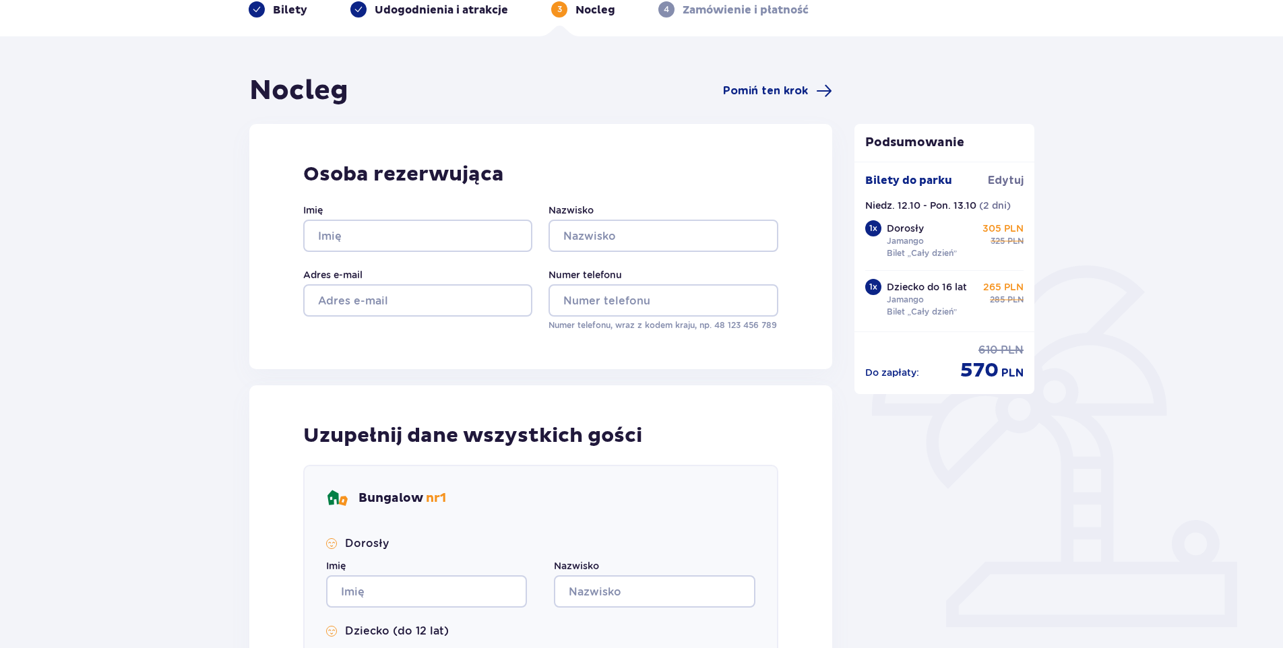
scroll to position [67, 0]
